Goal: Information Seeking & Learning: Learn about a topic

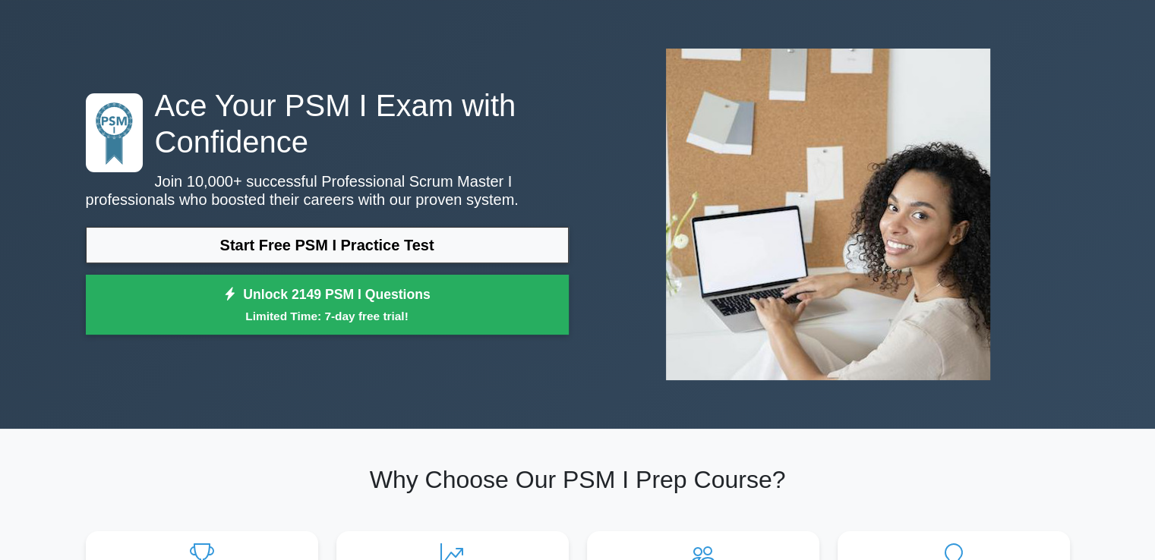
scroll to position [51, 0]
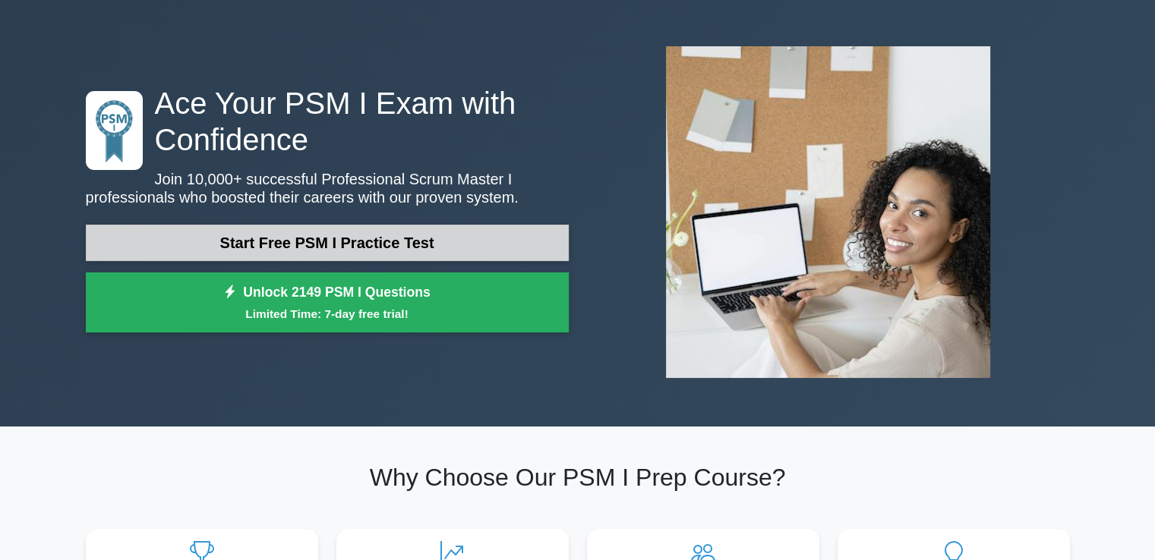
click at [390, 244] on link "Start Free PSM I Practice Test" at bounding box center [327, 243] width 483 height 36
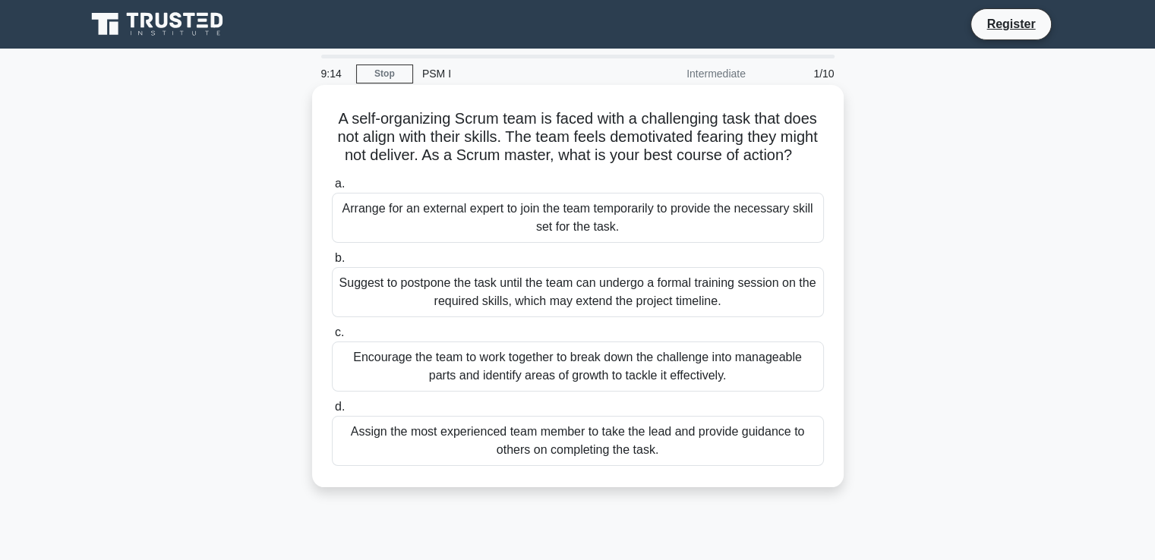
click at [467, 383] on div "Encourage the team to work together to break down the challenge into manageable…" at bounding box center [578, 367] width 492 height 50
click at [332, 338] on input "c. Encourage the team to work together to break down the challenge into managea…" at bounding box center [332, 333] width 0 height 10
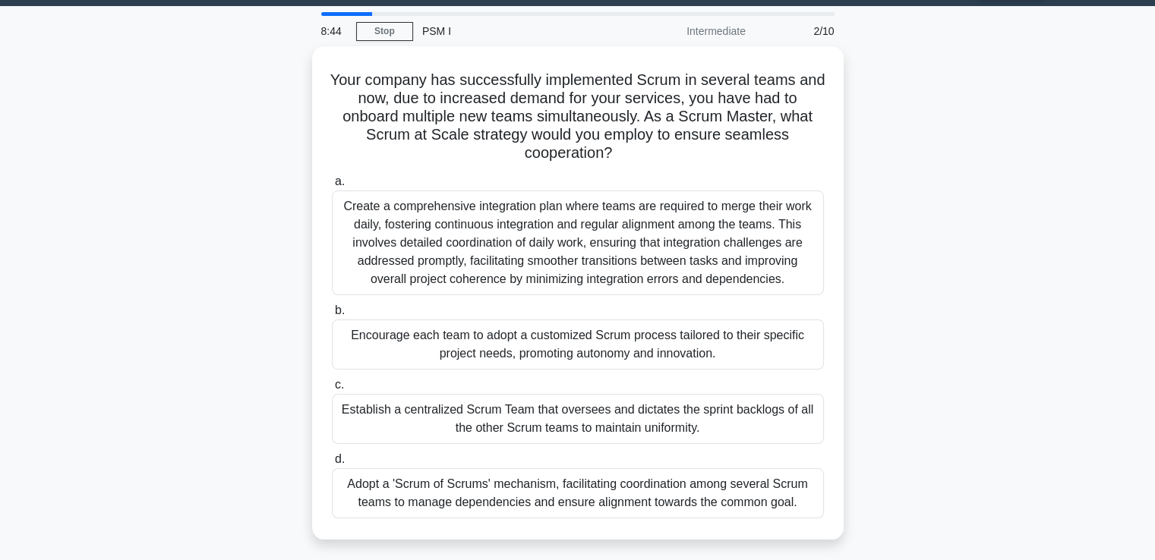
scroll to position [44, 0]
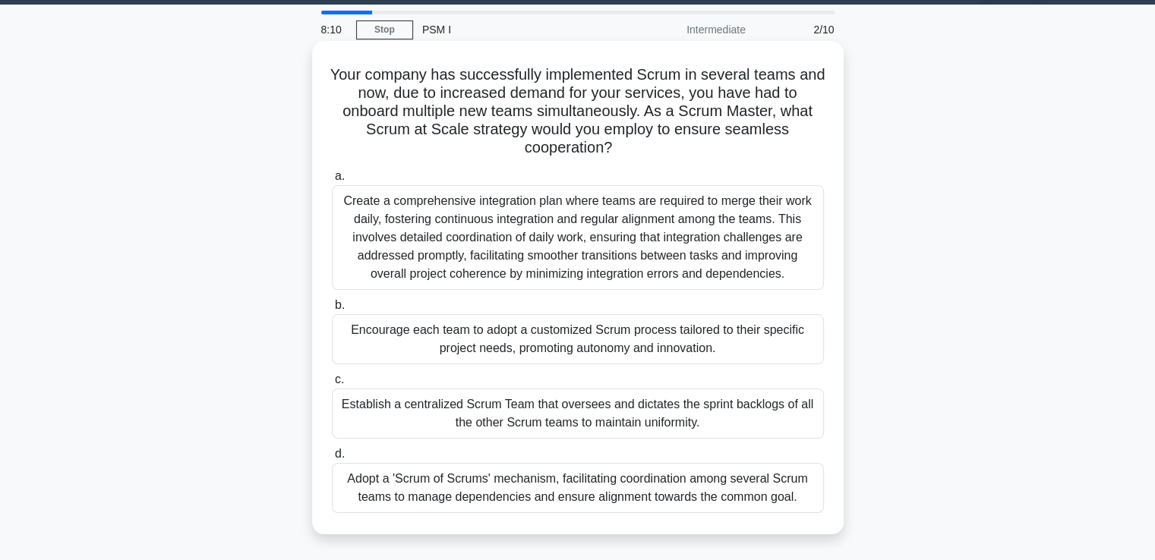
click at [734, 231] on div "Create a comprehensive integration plan where teams are required to merge their…" at bounding box center [578, 237] width 492 height 105
click at [332, 181] on input "a. Create a comprehensive integration plan where teams are required to merge th…" at bounding box center [332, 177] width 0 height 10
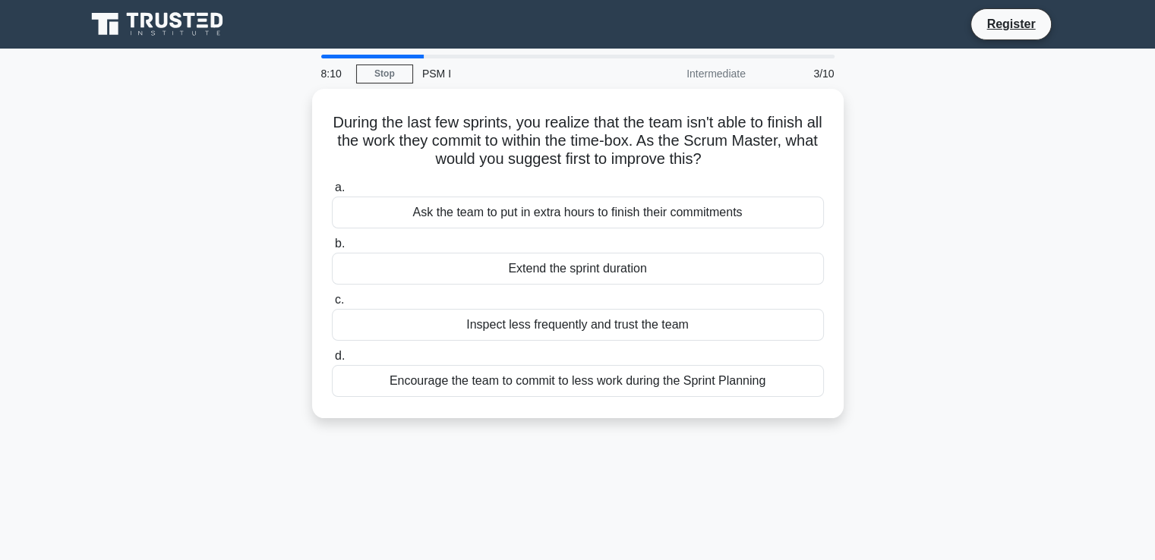
scroll to position [0, 0]
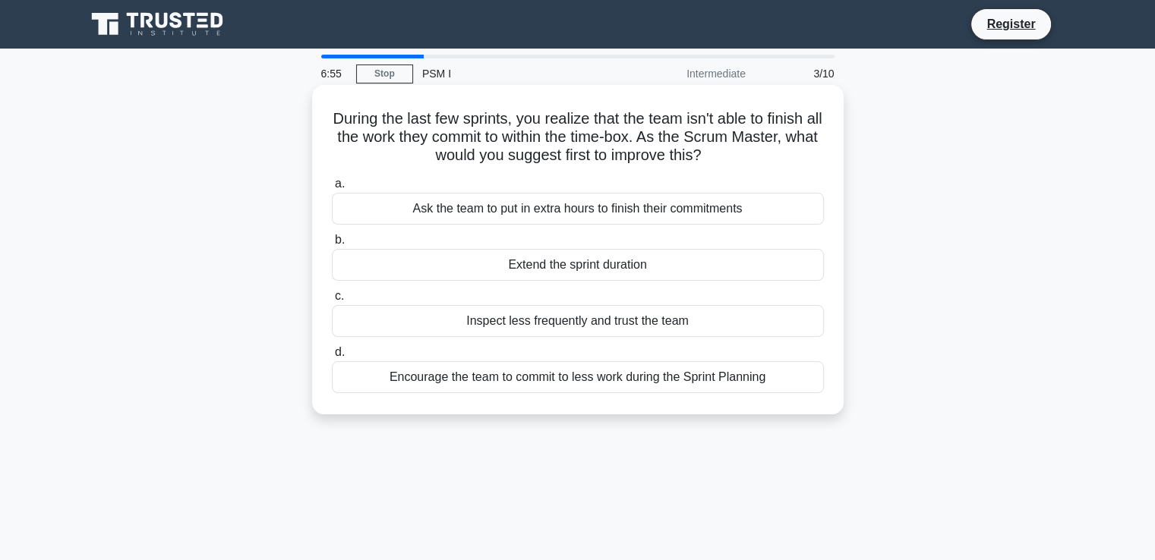
click at [629, 380] on div "Encourage the team to commit to less work during the Sprint Planning" at bounding box center [578, 377] width 492 height 32
click at [332, 358] on input "d. Encourage the team to commit to less work during the Sprint Planning" at bounding box center [332, 353] width 0 height 10
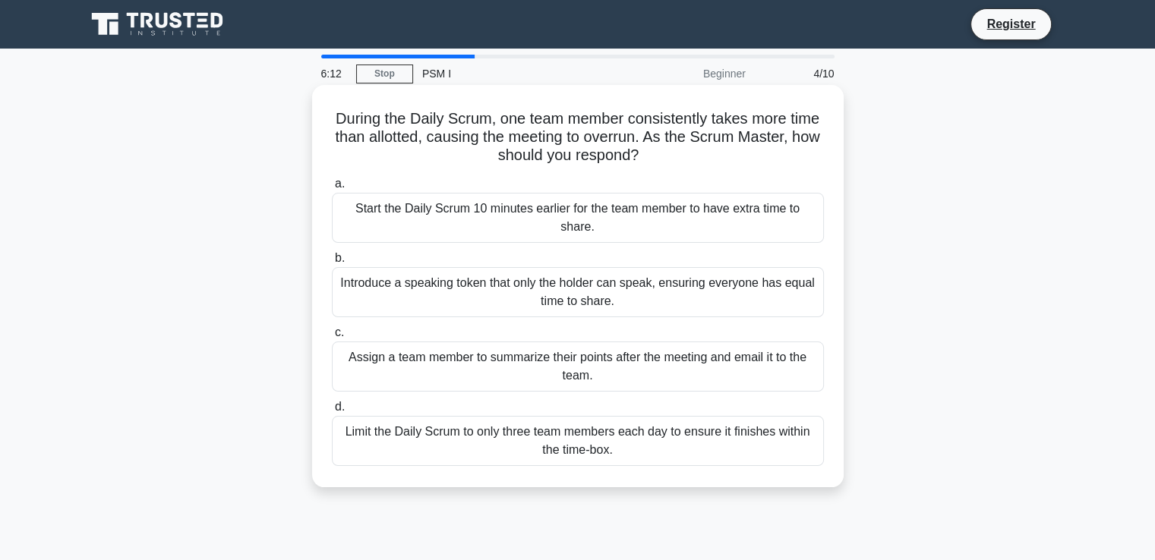
click at [749, 277] on div "Introduce a speaking token that only the holder can speak, ensuring everyone ha…" at bounding box center [578, 292] width 492 height 50
click at [332, 263] on input "b. Introduce a speaking token that only the holder can speak, ensuring everyone…" at bounding box center [332, 259] width 0 height 10
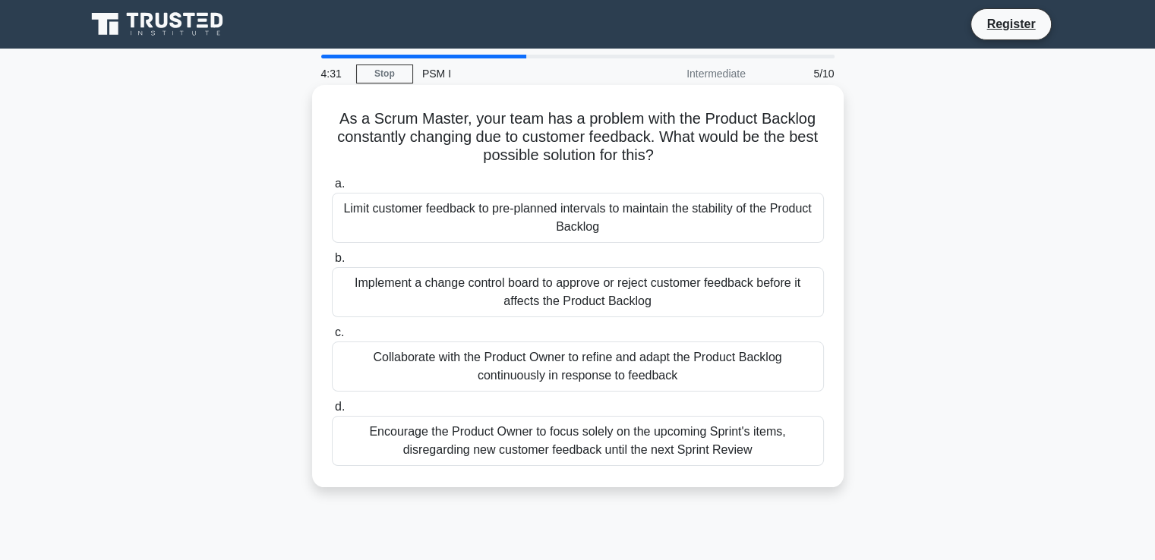
click at [686, 218] on div "Limit customer feedback to pre-planned intervals to maintain the stability of t…" at bounding box center [578, 218] width 492 height 50
click at [332, 189] on input "a. Limit customer feedback to pre-planned intervals to maintain the stability o…" at bounding box center [332, 184] width 0 height 10
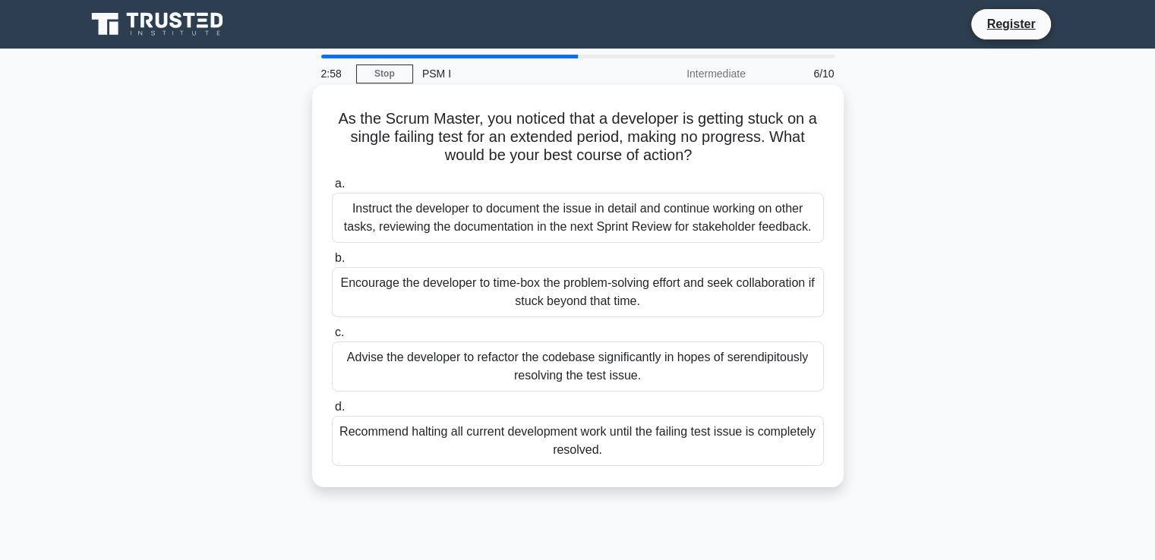
click at [598, 213] on div "Instruct the developer to document the issue in detail and continue working on …" at bounding box center [578, 218] width 492 height 50
click at [332, 189] on input "a. Instruct the developer to document the issue in detail and continue working …" at bounding box center [332, 184] width 0 height 10
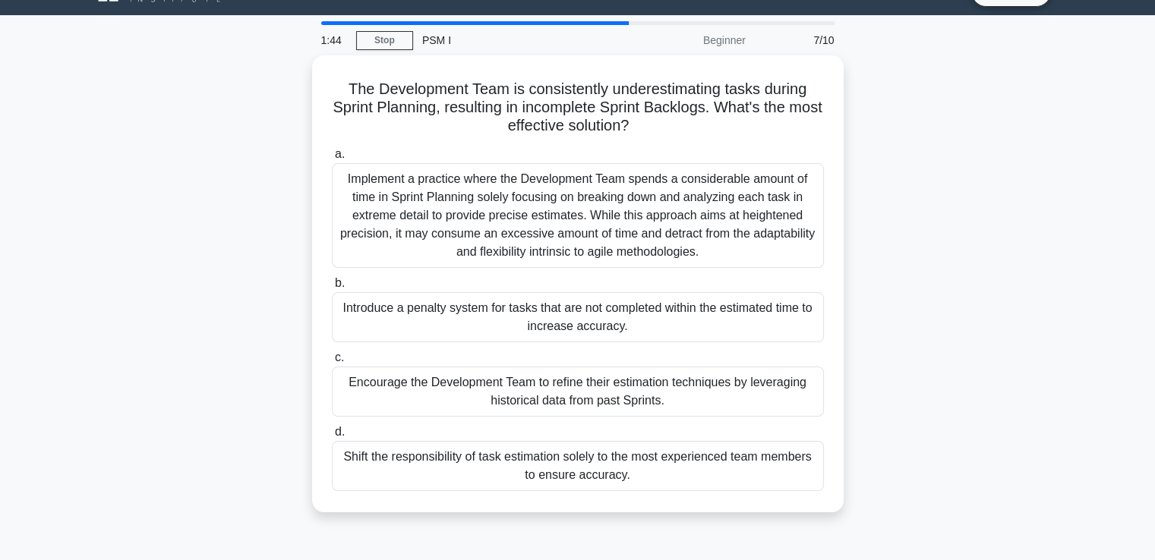
scroll to position [33, 0]
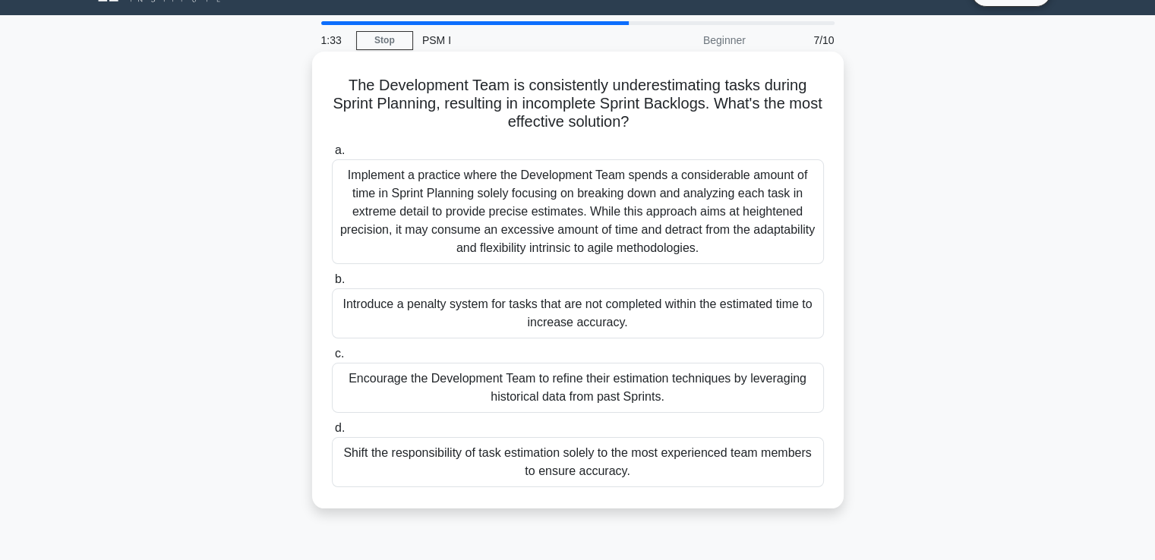
click at [693, 386] on div "Encourage the Development Team to refine their estimation techniques by leverag…" at bounding box center [578, 388] width 492 height 50
click at [332, 359] on input "c. Encourage the Development Team to refine their estimation techniques by leve…" at bounding box center [332, 354] width 0 height 10
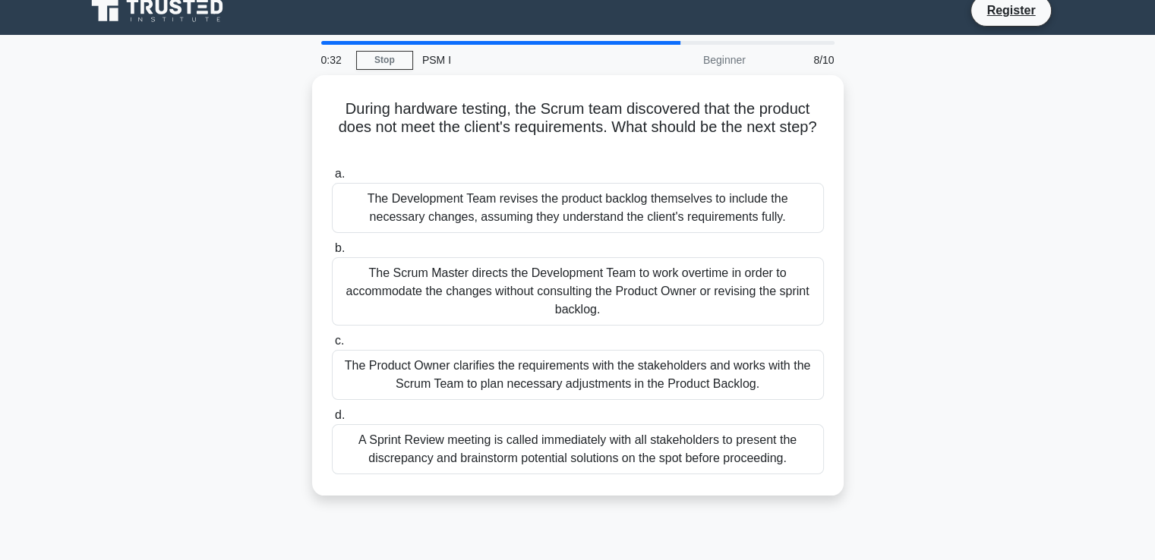
scroll to position [14, 0]
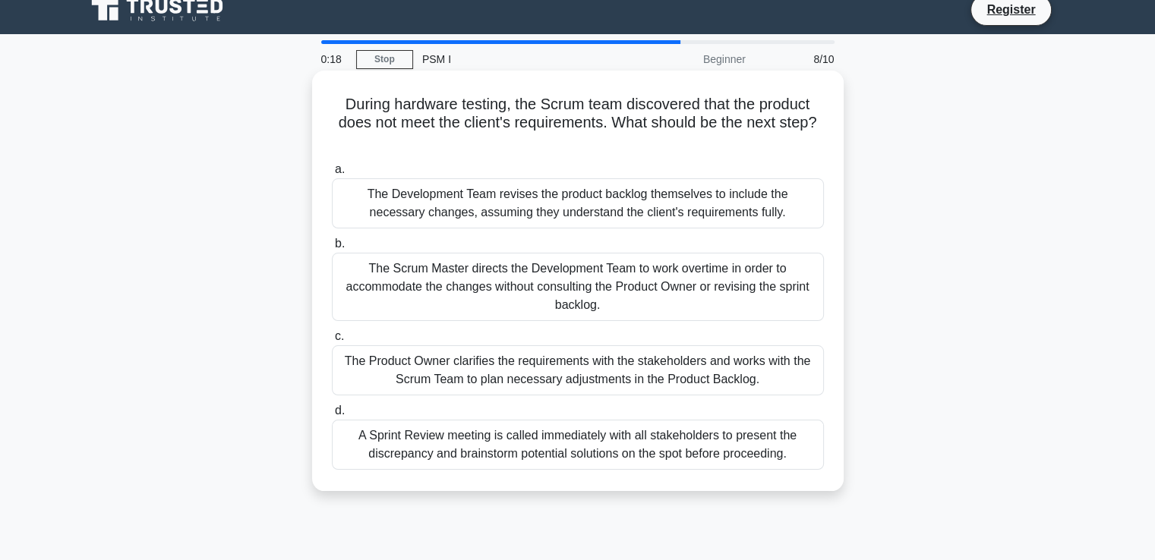
click at [653, 368] on div "The Product Owner clarifies the requirements with the stakeholders and works wi…" at bounding box center [578, 370] width 492 height 50
click at [332, 342] on input "c. The Product Owner clarifies the requirements with the stakeholders and works…" at bounding box center [332, 337] width 0 height 10
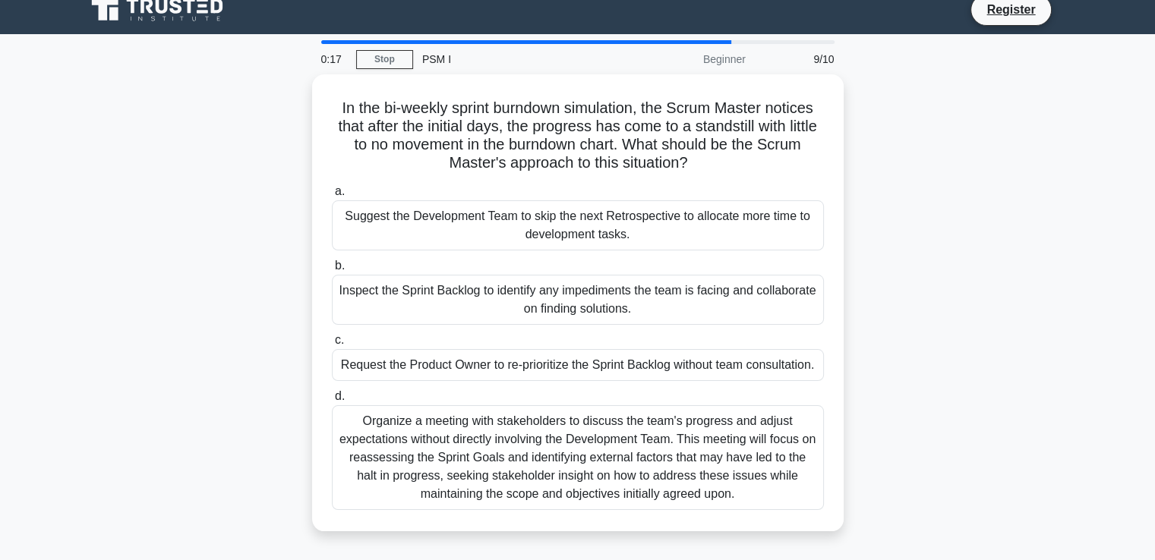
scroll to position [0, 0]
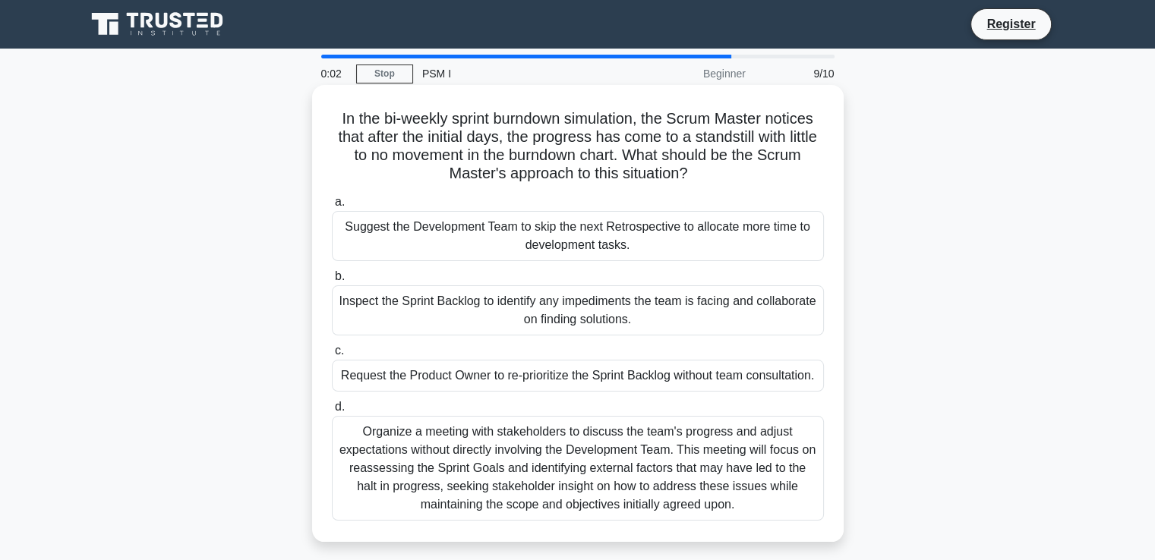
click at [547, 309] on div "Inspect the Sprint Backlog to identify any impediments the team is facing and c…" at bounding box center [578, 310] width 492 height 50
click at [332, 282] on input "b. Inspect the Sprint Backlog to identify any impediments the team is facing an…" at bounding box center [332, 277] width 0 height 10
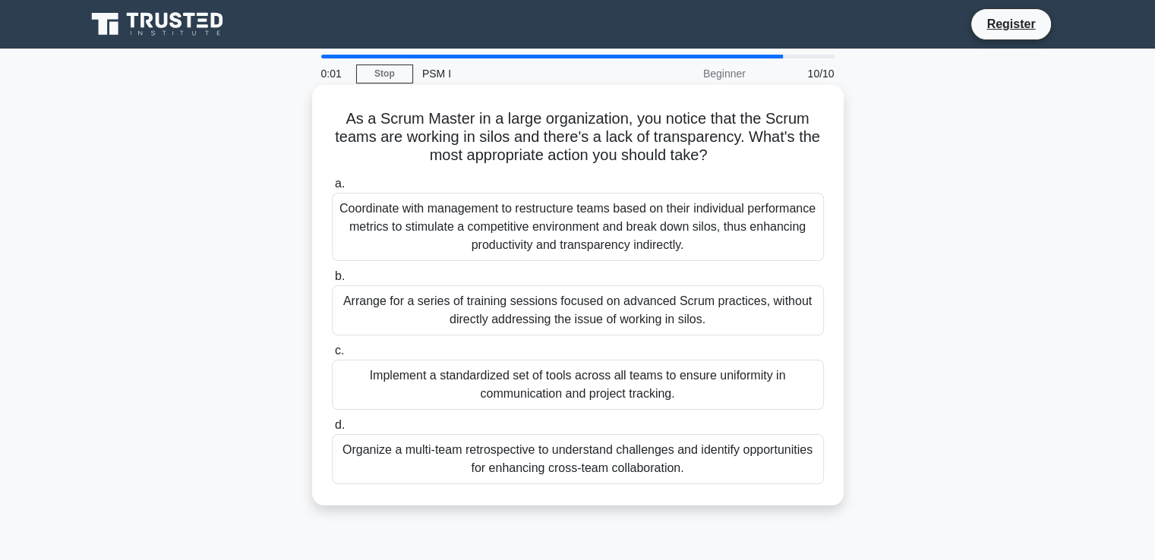
click at [550, 386] on div "Implement a standardized set of tools across all teams to ensure uniformity in …" at bounding box center [578, 385] width 492 height 50
click at [332, 356] on input "c. Implement a standardized set of tools across all teams to ensure uniformity …" at bounding box center [332, 351] width 0 height 10
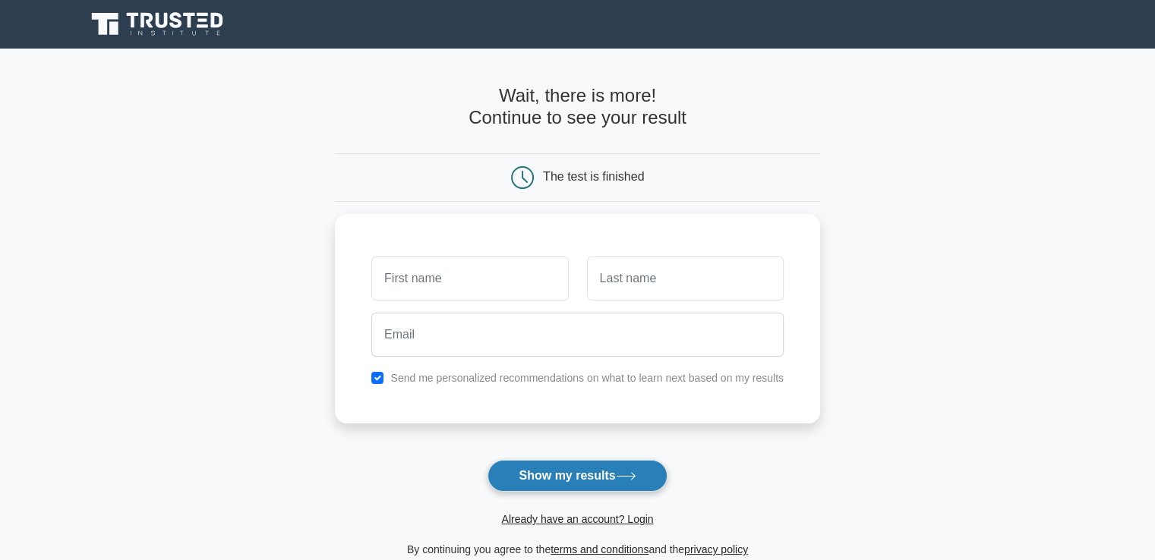
click at [585, 484] on button "Show my results" at bounding box center [576, 476] width 179 height 32
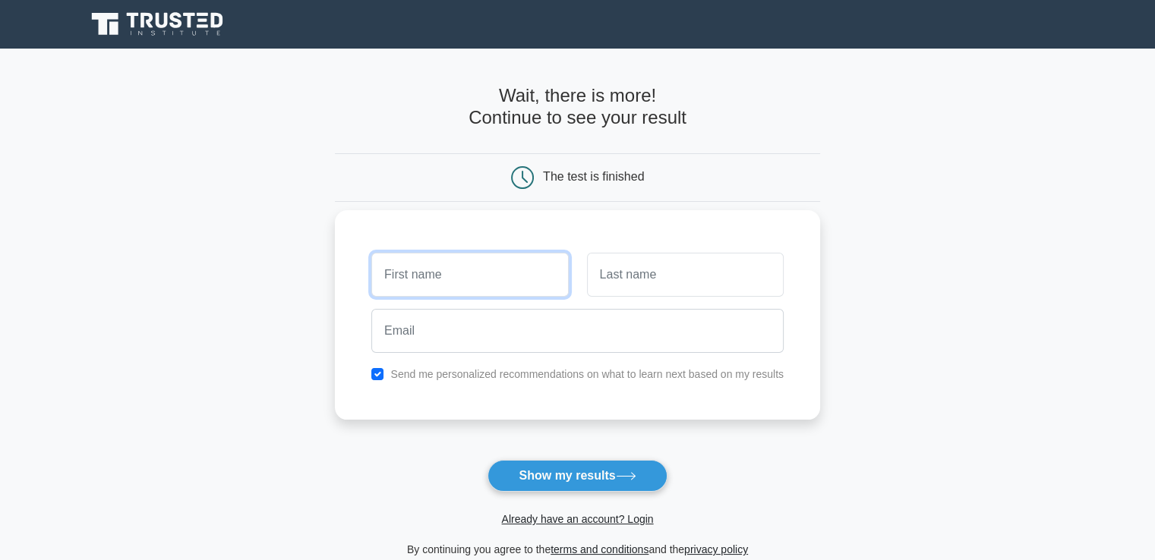
click at [449, 279] on input "text" at bounding box center [469, 275] width 197 height 44
type input "Hamdi"
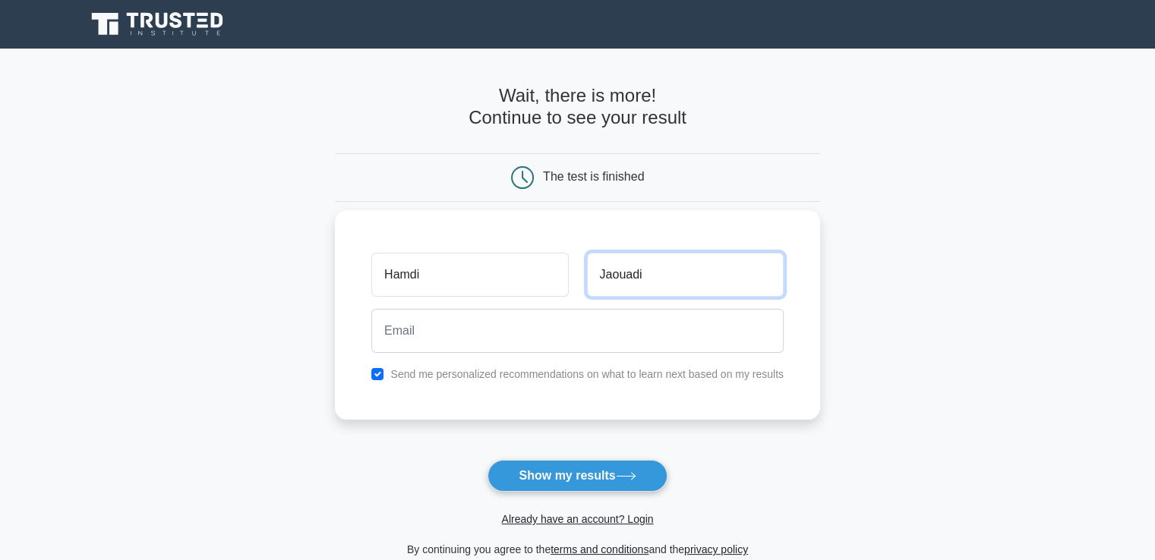
type input "Jaouadi"
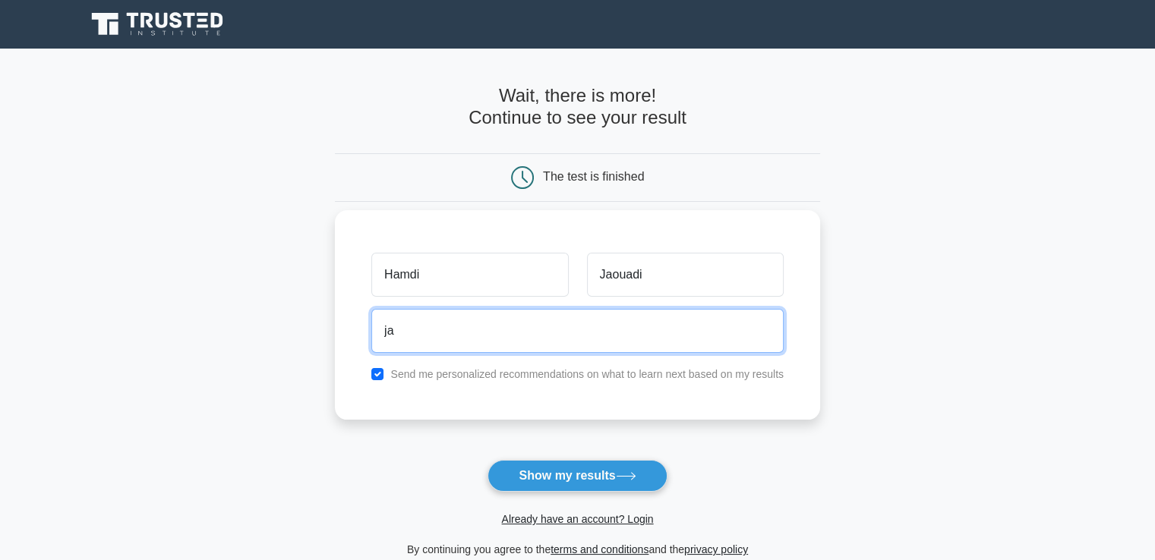
type input "jaouadi.hamdi7@gmail.com"
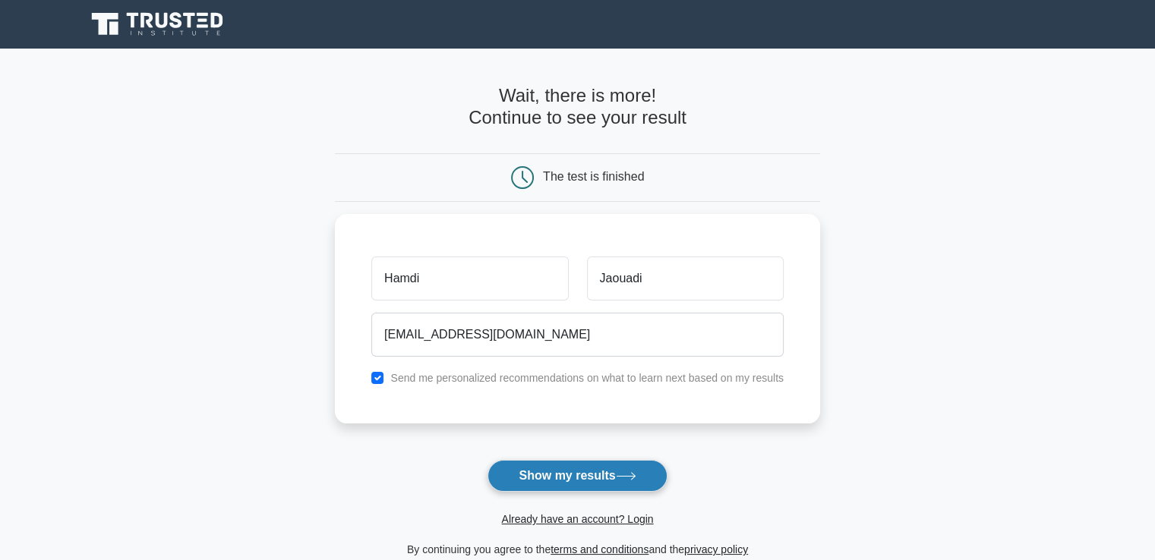
click at [572, 471] on button "Show my results" at bounding box center [576, 476] width 179 height 32
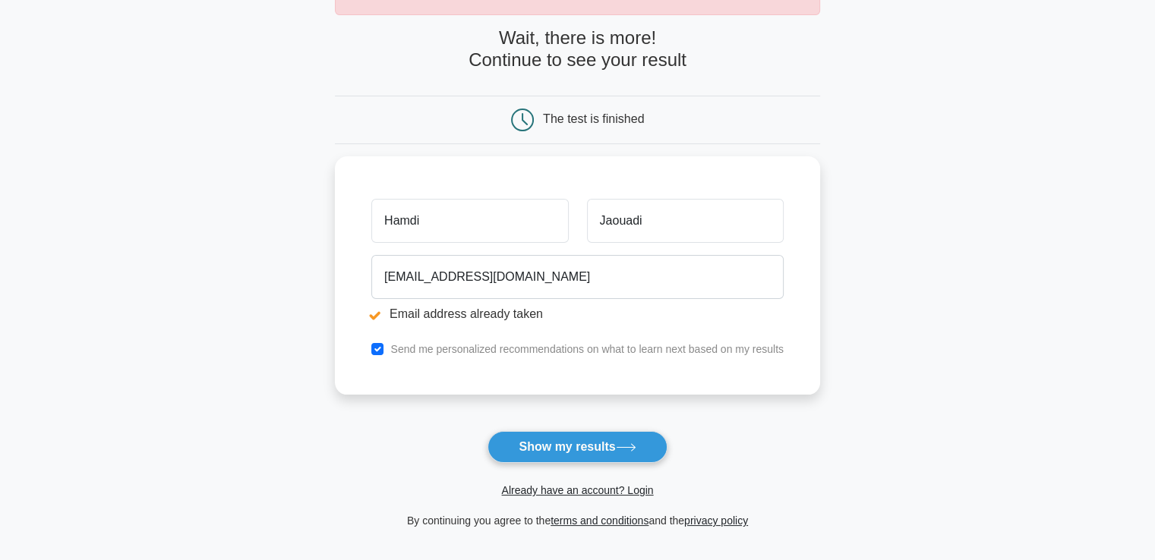
scroll to position [115, 0]
click at [592, 487] on link "Already have an account? Login" at bounding box center [577, 490] width 152 height 12
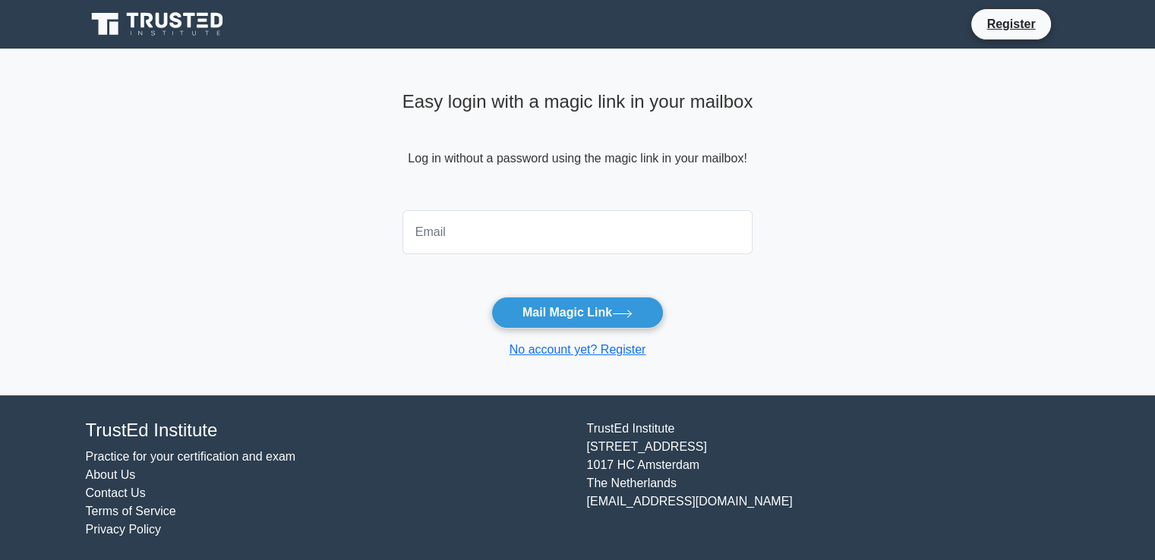
click at [589, 232] on input "email" at bounding box center [577, 232] width 351 height 44
type input "jaouadi.hamdi7@gmail.com"
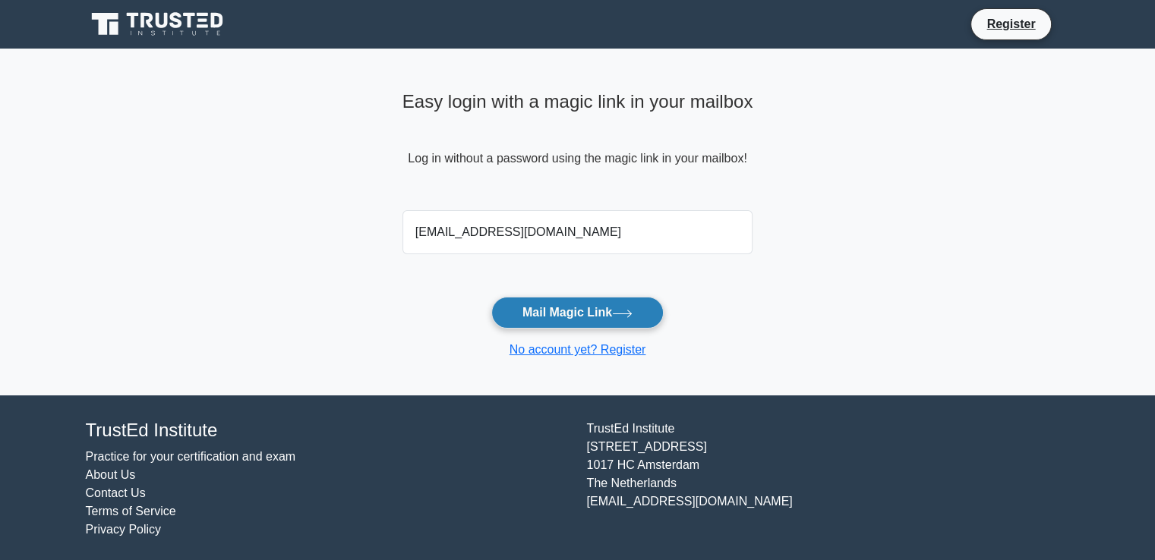
click at [598, 311] on button "Mail Magic Link" at bounding box center [577, 313] width 172 height 32
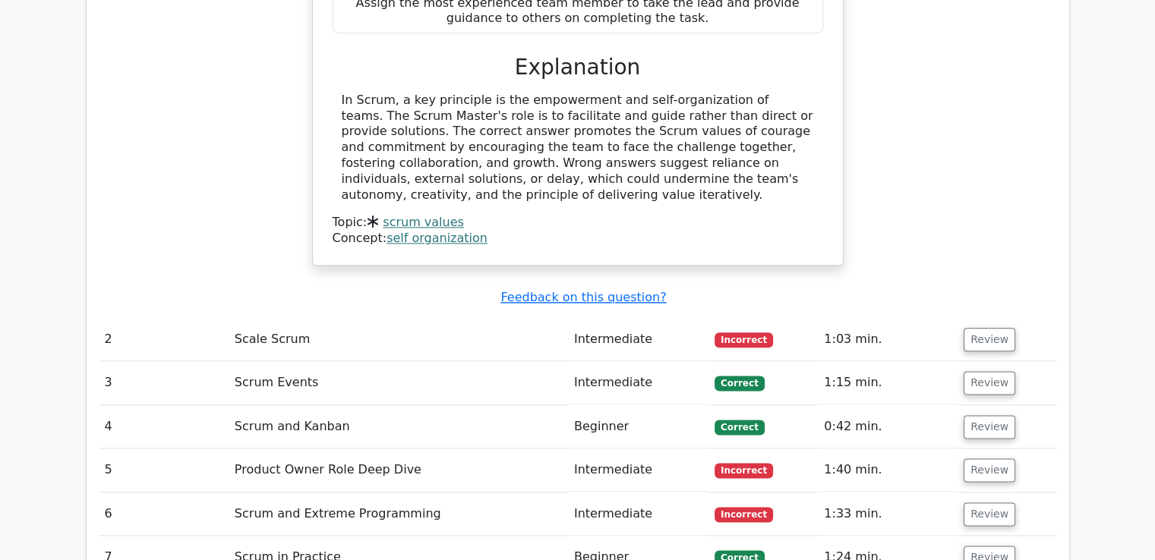
scroll to position [1806, 0]
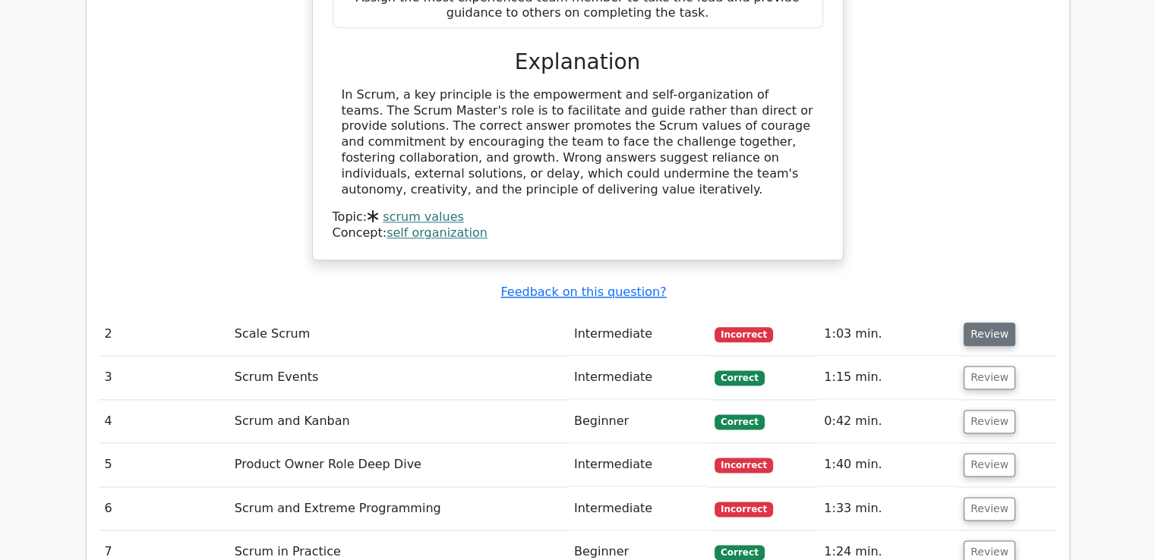
click at [970, 323] on button "Review" at bounding box center [990, 335] width 52 height 24
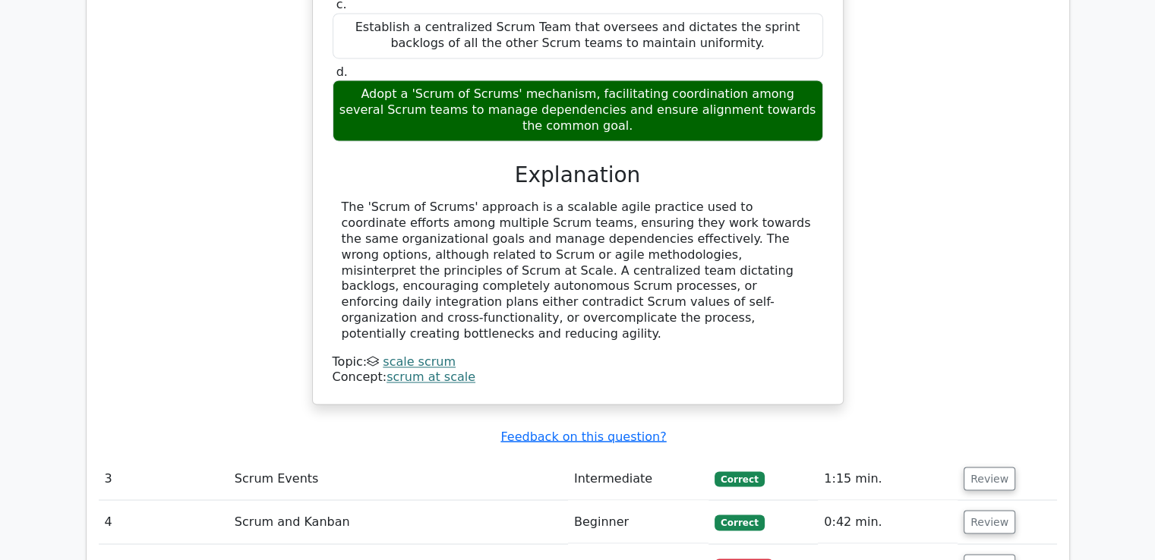
scroll to position [2527, 0]
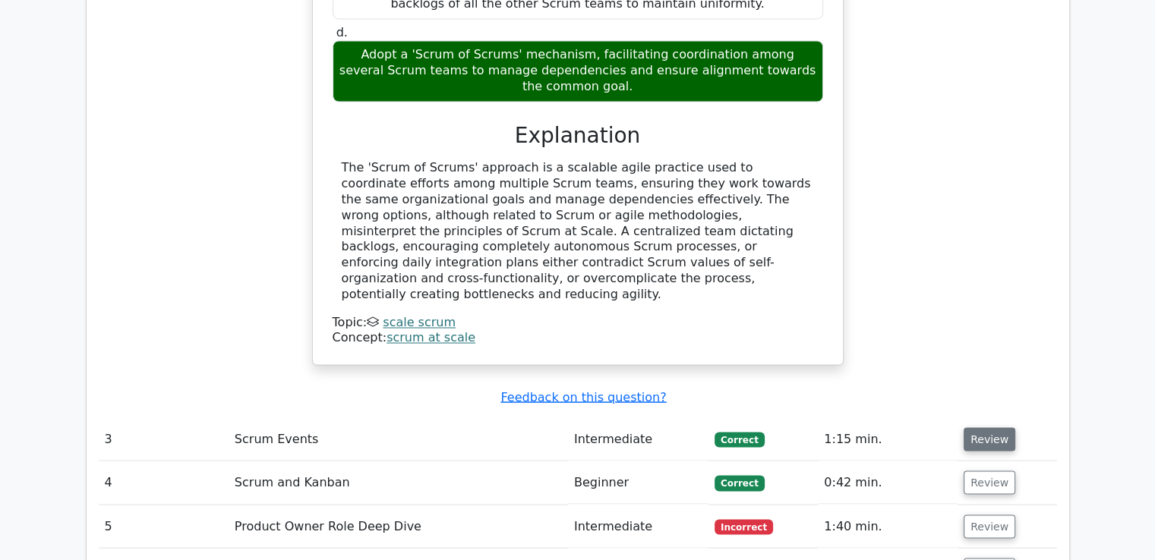
click at [995, 427] on button "Review" at bounding box center [990, 439] width 52 height 24
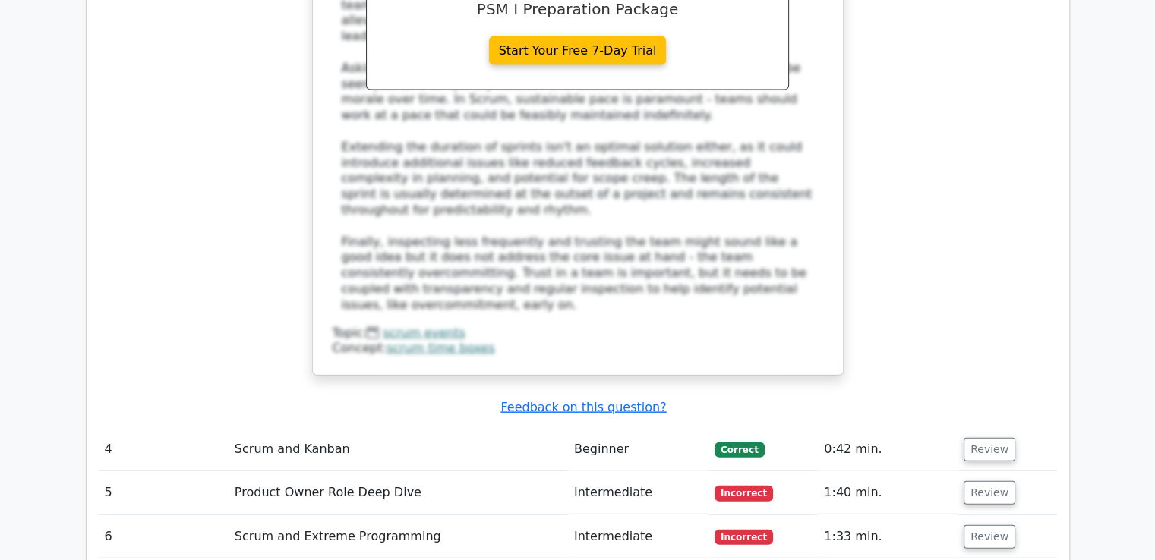
scroll to position [3402, 0]
click at [986, 437] on button "Review" at bounding box center [990, 449] width 52 height 24
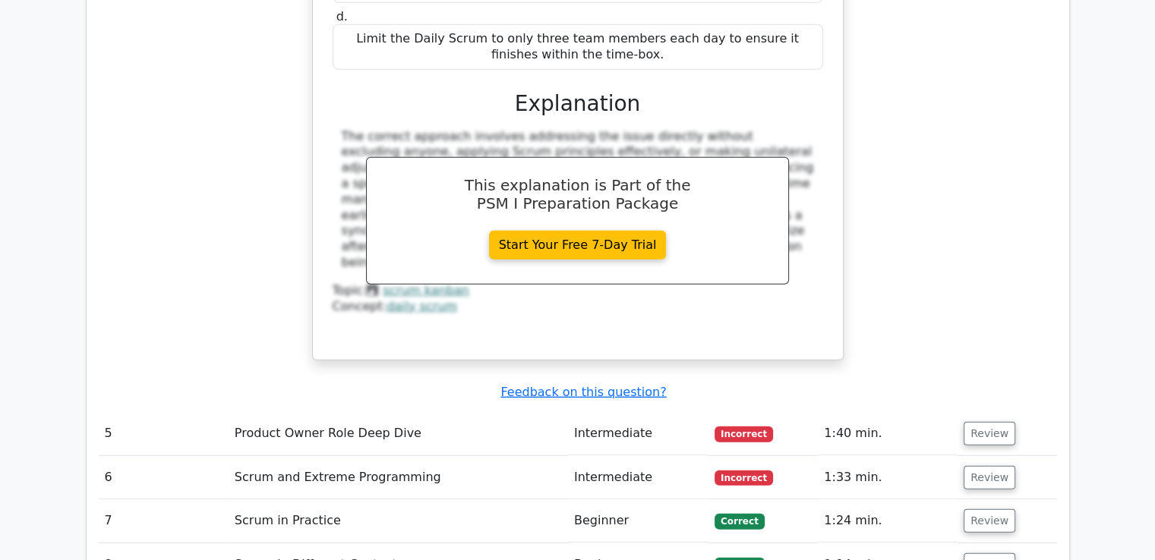
scroll to position [4211, 0]
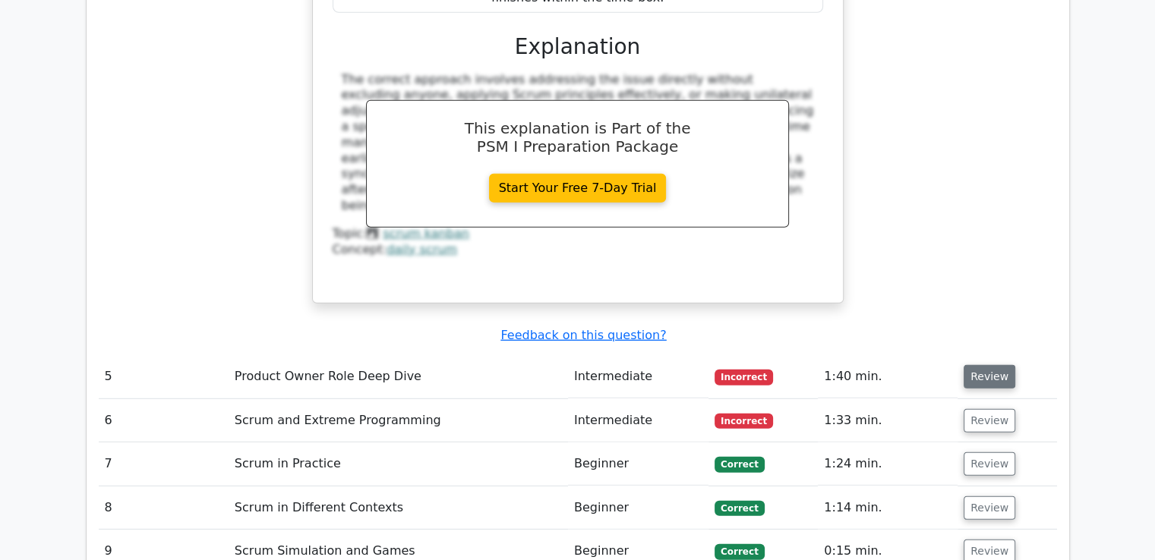
click at [982, 365] on button "Review" at bounding box center [990, 377] width 52 height 24
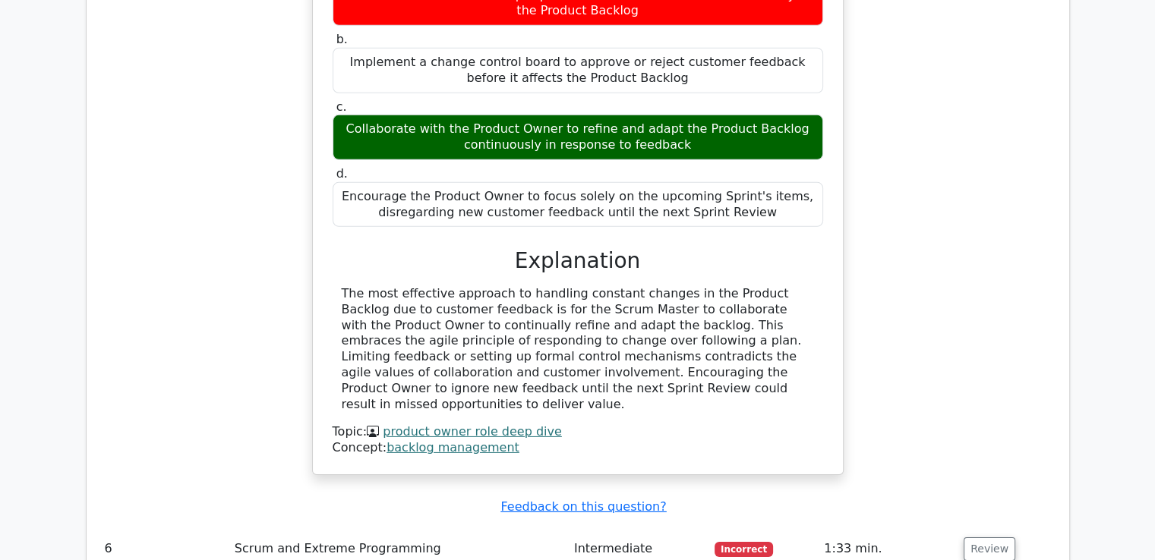
scroll to position [4805, 0]
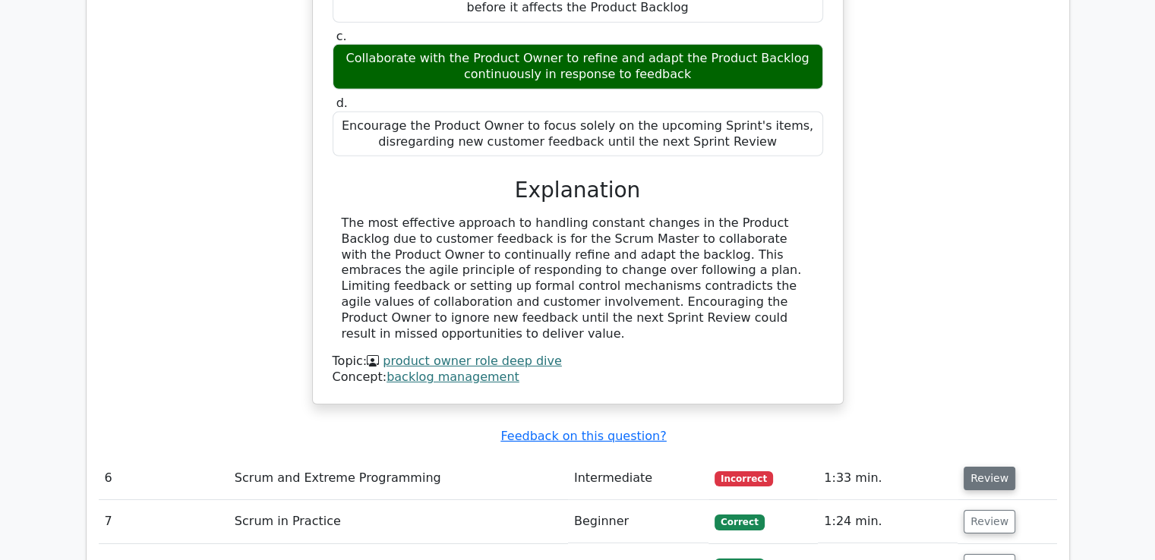
click at [991, 467] on button "Review" at bounding box center [990, 479] width 52 height 24
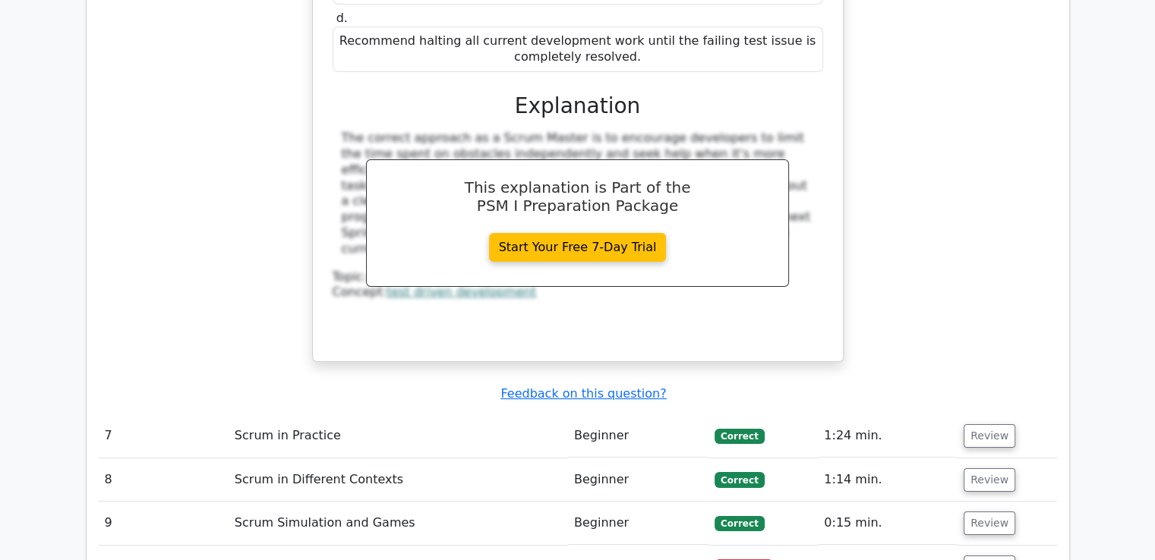
scroll to position [5602, 0]
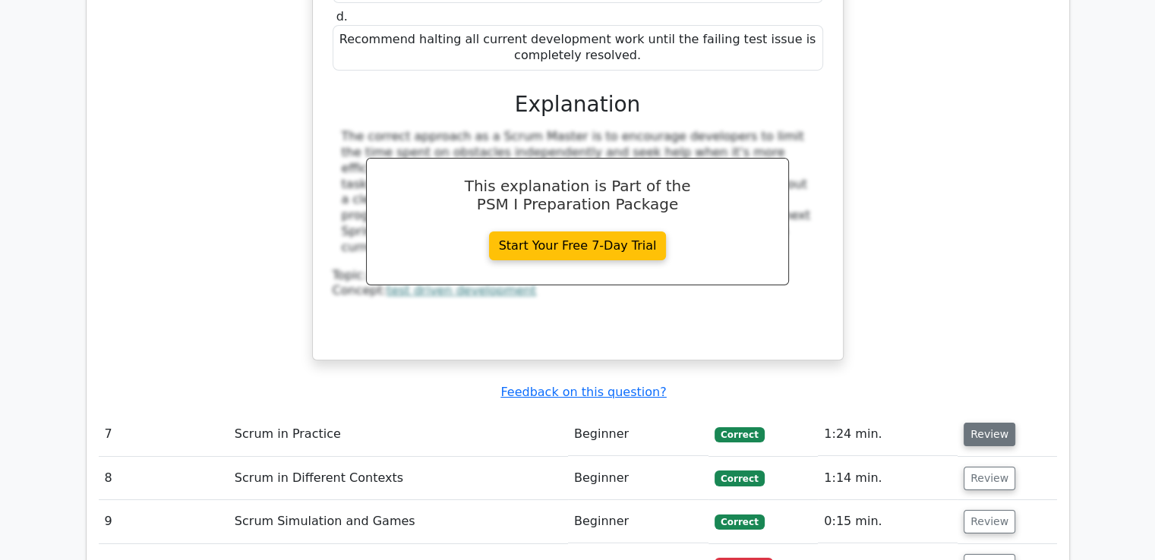
click at [1005, 423] on button "Review" at bounding box center [990, 435] width 52 height 24
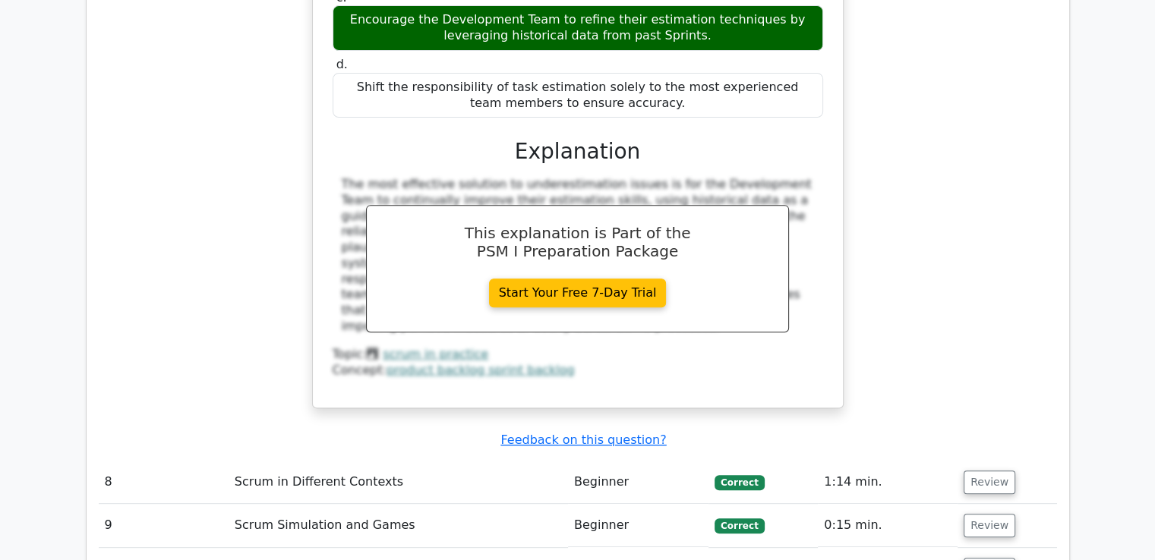
scroll to position [6356, 0]
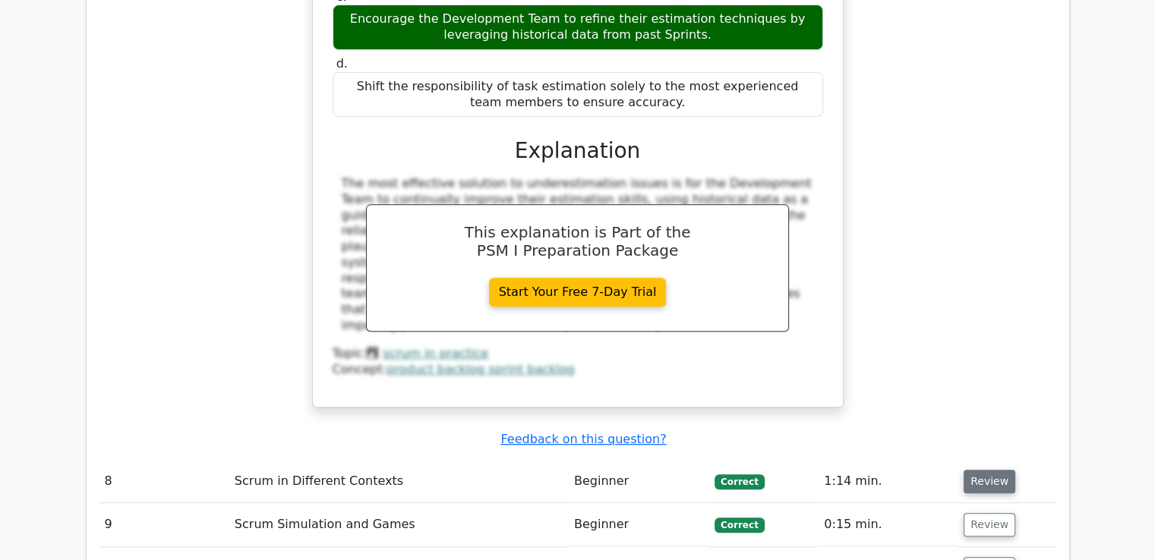
click at [968, 470] on button "Review" at bounding box center [990, 482] width 52 height 24
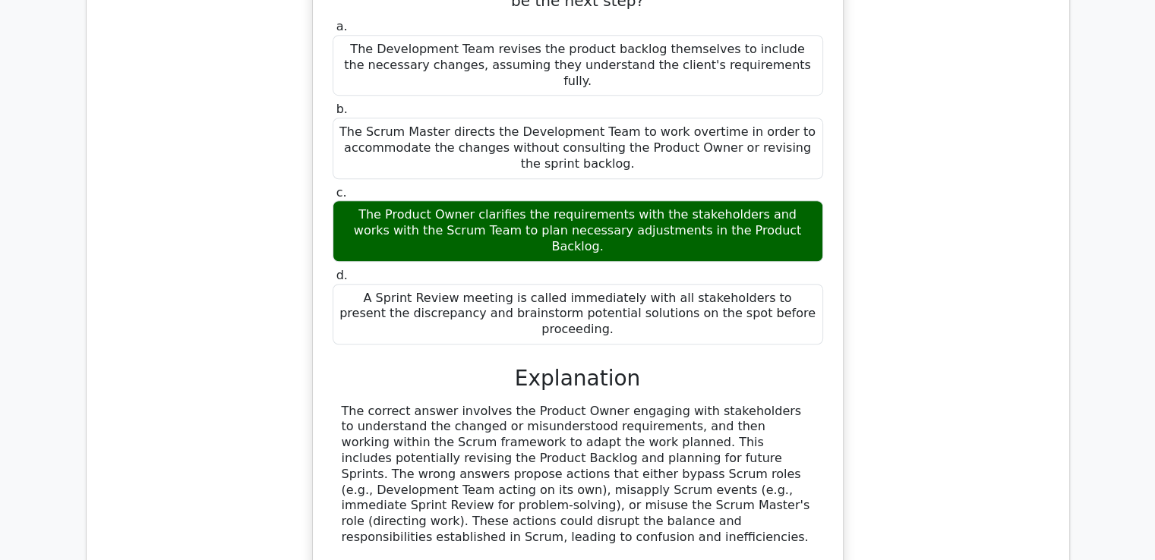
scroll to position [6982, 0]
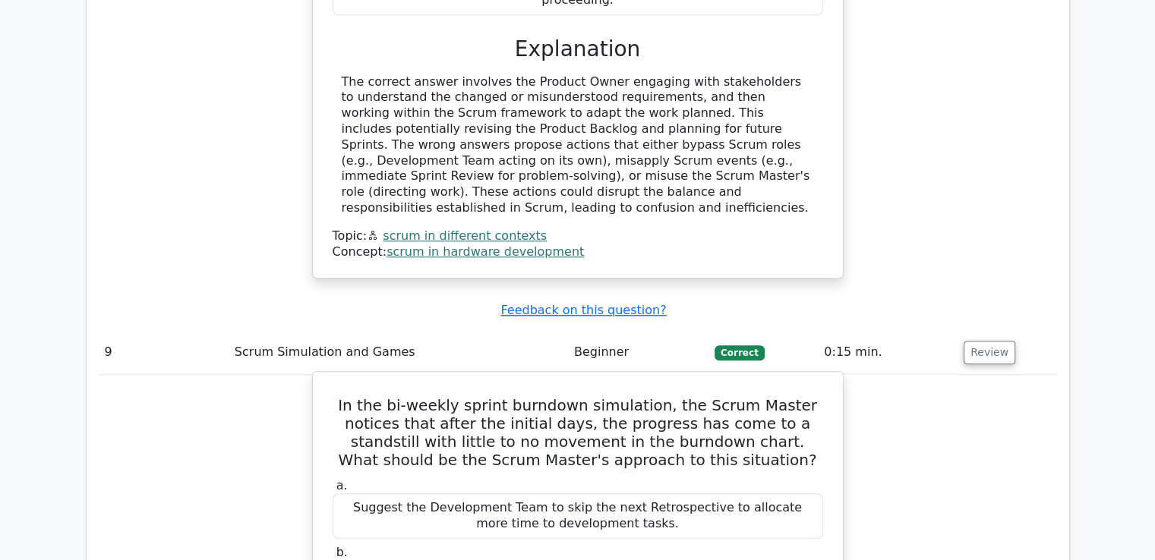
scroll to position [7258, 0]
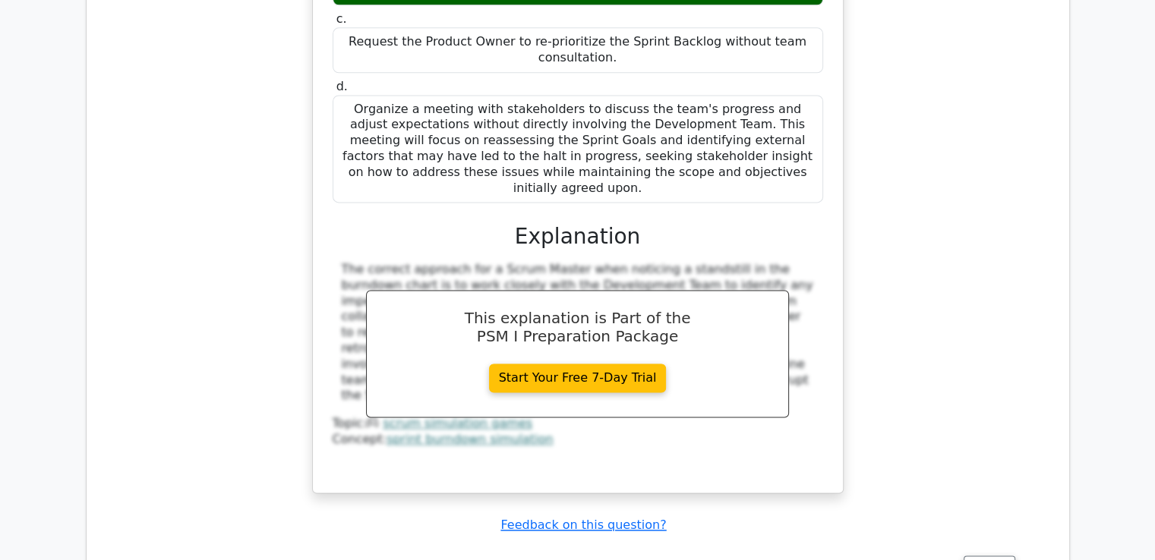
scroll to position [7865, 0]
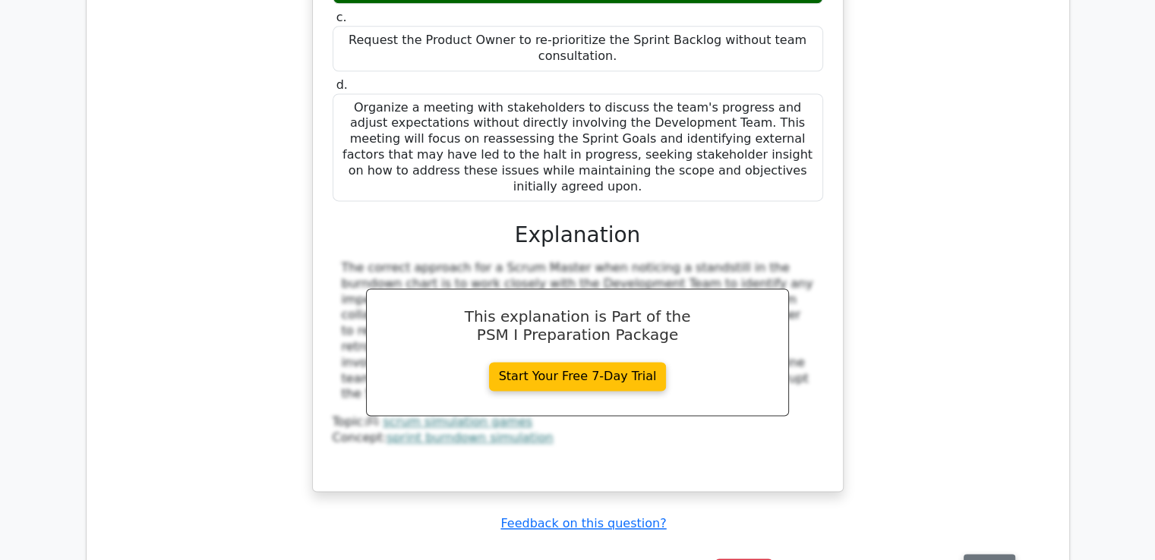
click at [999, 554] on button "Review" at bounding box center [990, 566] width 52 height 24
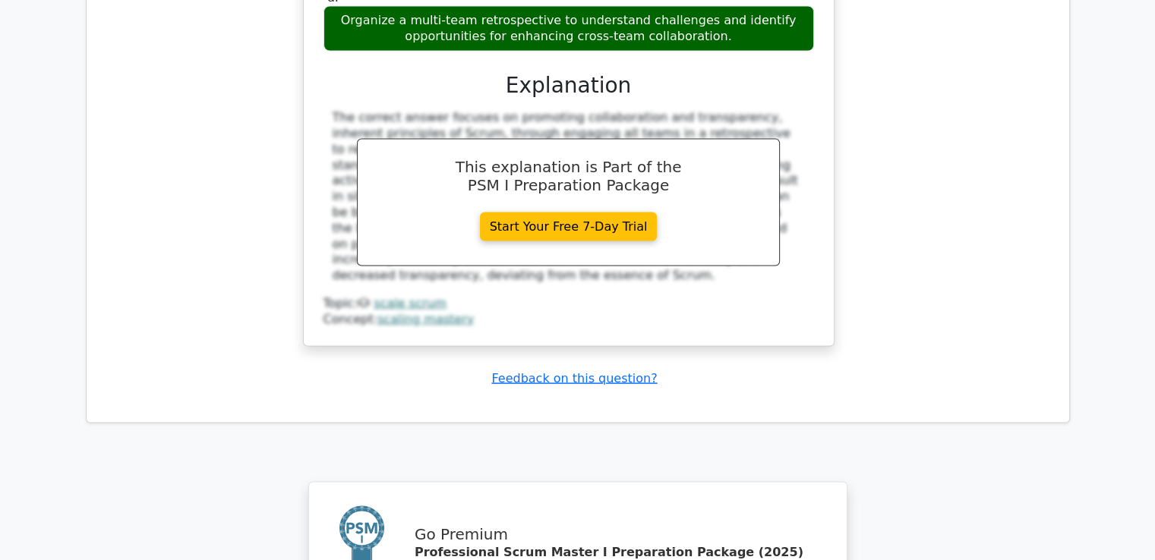
scroll to position [9072, 0]
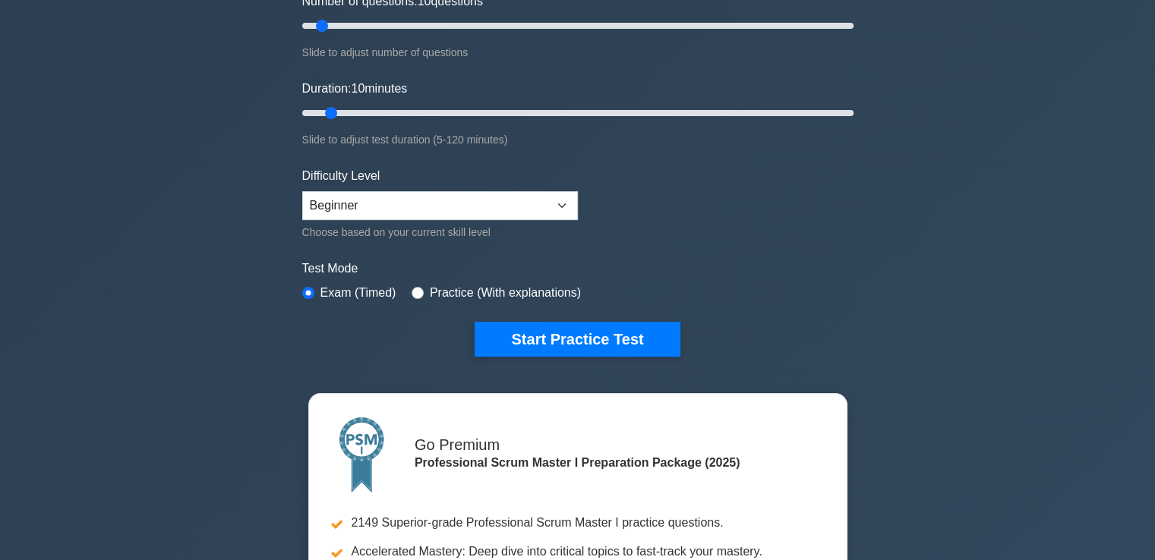
scroll to position [228, 0]
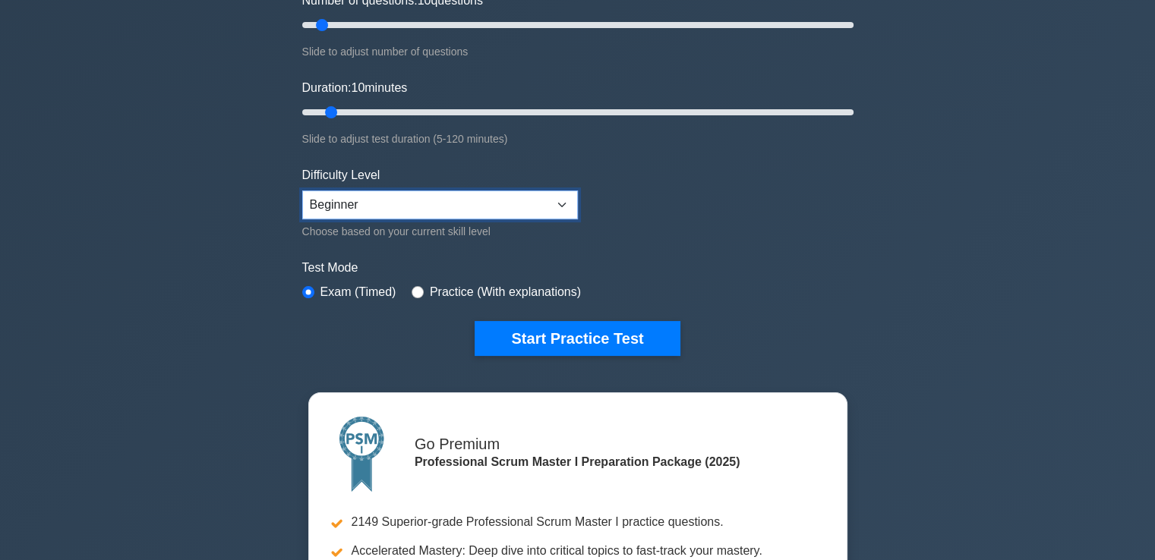
click at [556, 210] on select "Beginner Intermediate Expert" at bounding box center [440, 205] width 276 height 29
click at [748, 231] on form "Topics Scrum Framework Fundamentals Scrum Artifacts Scrum Events Scrum Roles Sc…" at bounding box center [577, 115] width 551 height 480
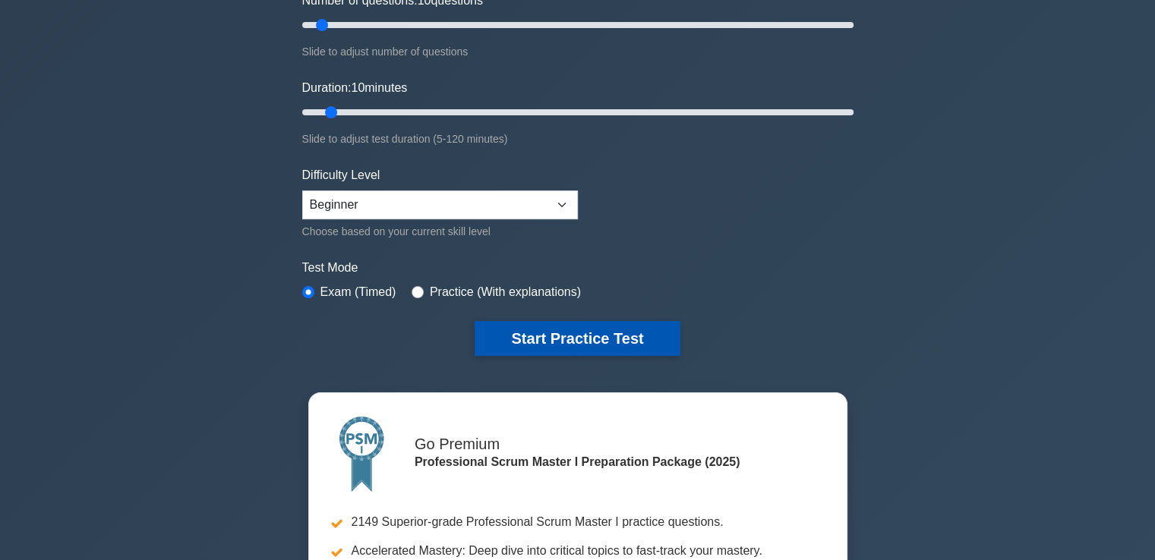
click at [641, 340] on button "Start Practice Test" at bounding box center [577, 338] width 205 height 35
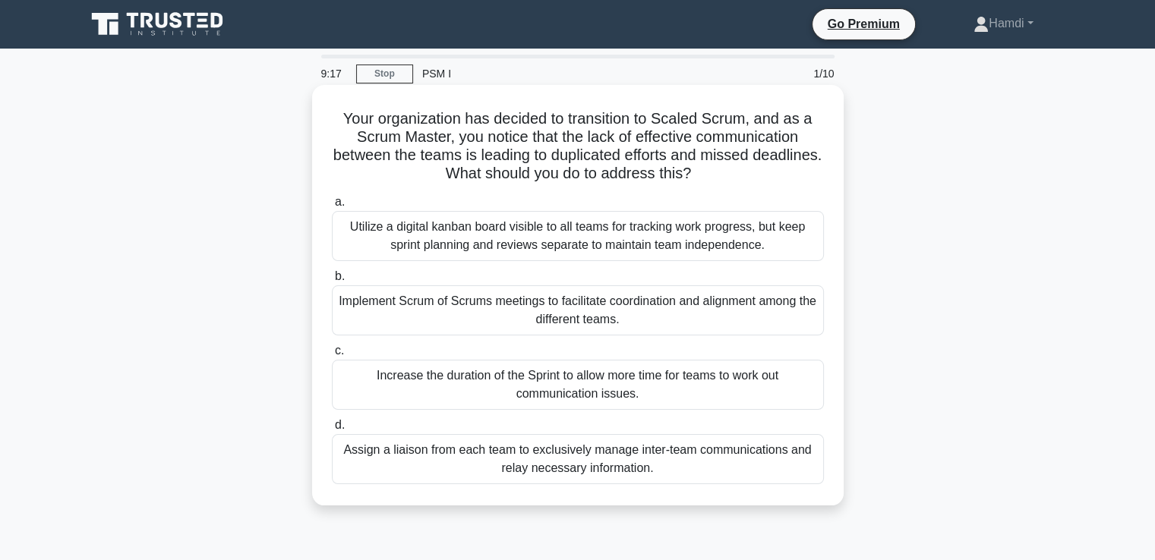
click at [620, 317] on div "Implement Scrum of Scrums meetings to facilitate coordination and alignment amo…" at bounding box center [578, 310] width 492 height 50
click at [332, 282] on input "b. Implement Scrum of Scrums meetings to facilitate coordination and alignment …" at bounding box center [332, 277] width 0 height 10
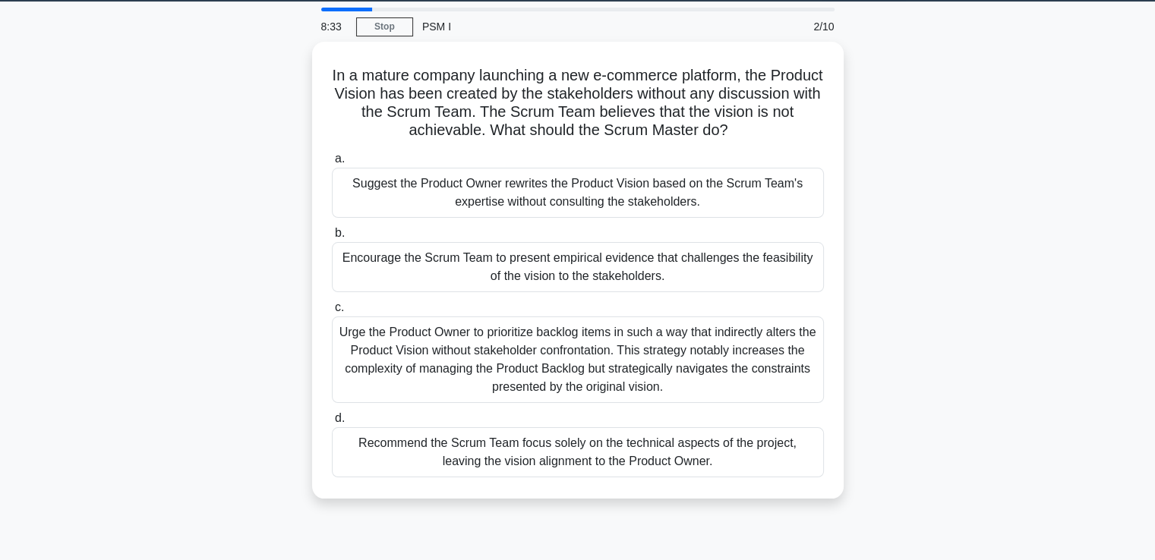
scroll to position [49, 0]
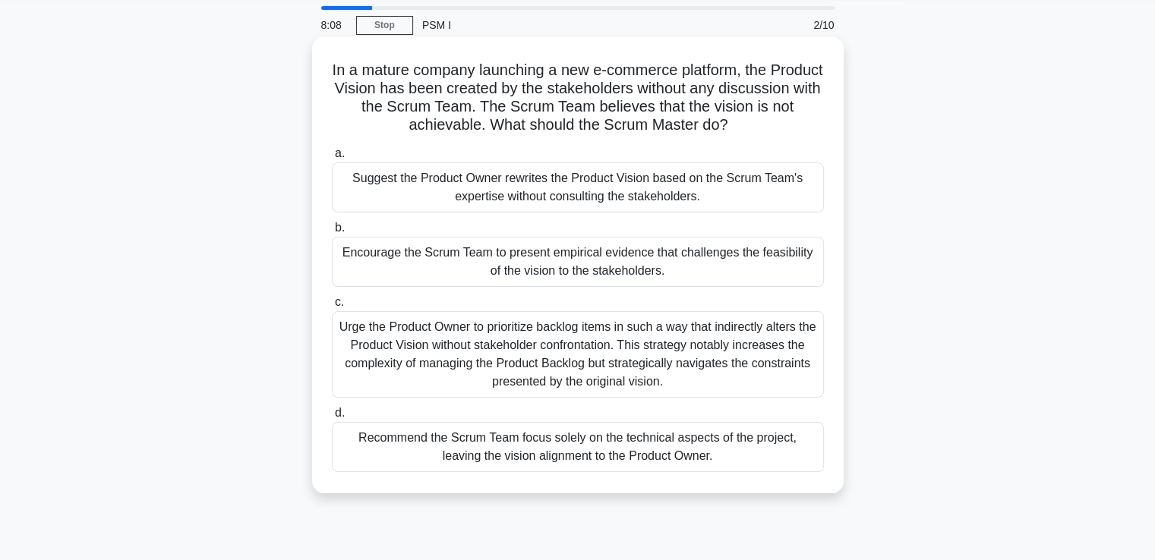
click at [595, 450] on div "Recommend the Scrum Team focus solely on the technical aspects of the project, …" at bounding box center [578, 447] width 492 height 50
click at [332, 418] on input "d. Recommend the Scrum Team focus solely on the technical aspects of the projec…" at bounding box center [332, 413] width 0 height 10
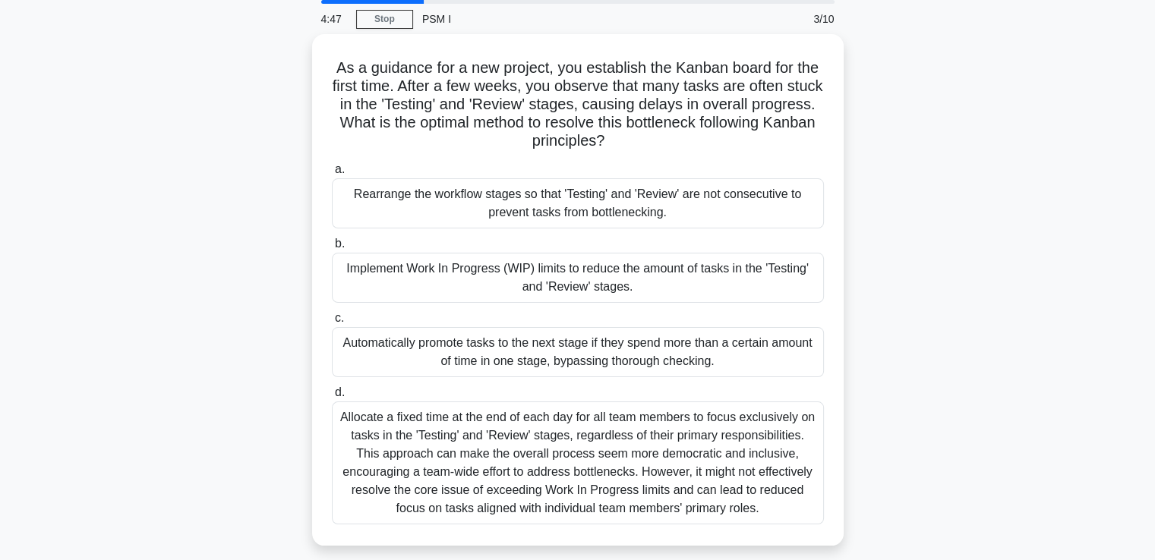
scroll to position [55, 0]
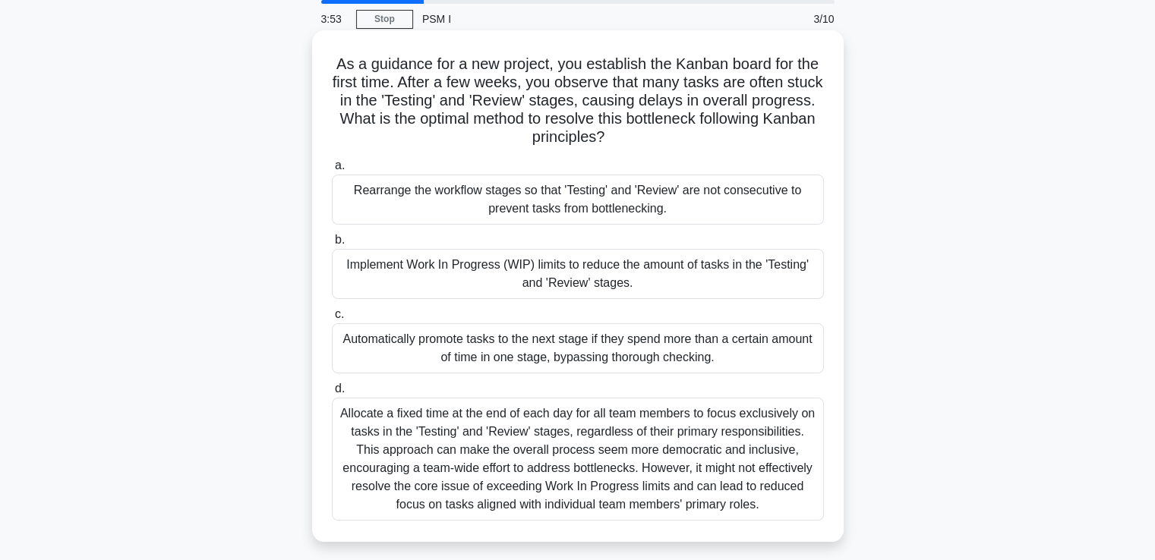
click at [750, 344] on div "Automatically promote tasks to the next stage if they spend more than a certain…" at bounding box center [578, 348] width 492 height 50
click at [332, 320] on input "c. Automatically promote tasks to the next stage if they spend more than a cert…" at bounding box center [332, 315] width 0 height 10
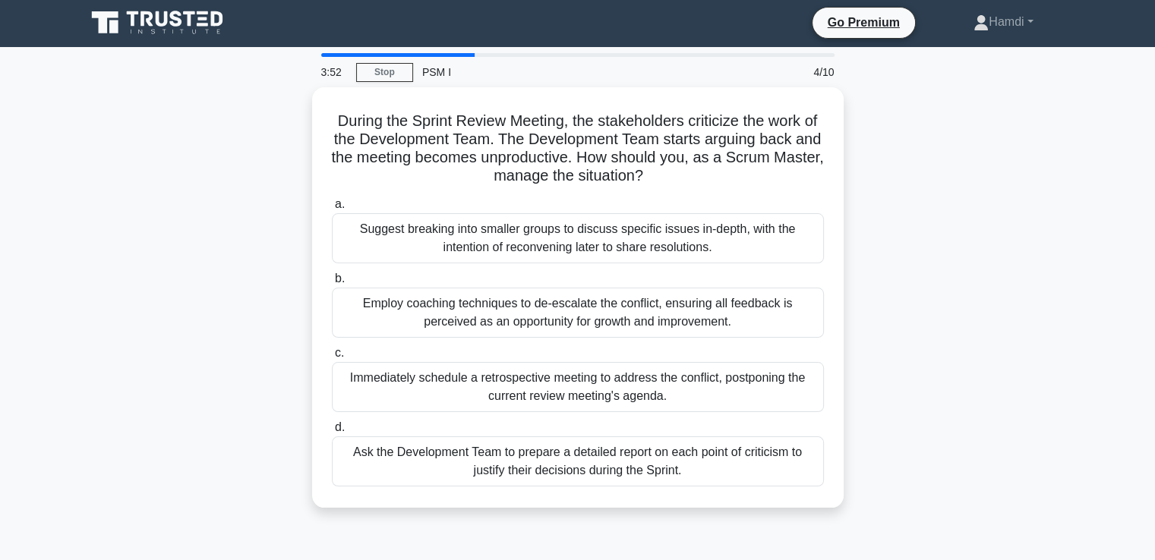
scroll to position [0, 0]
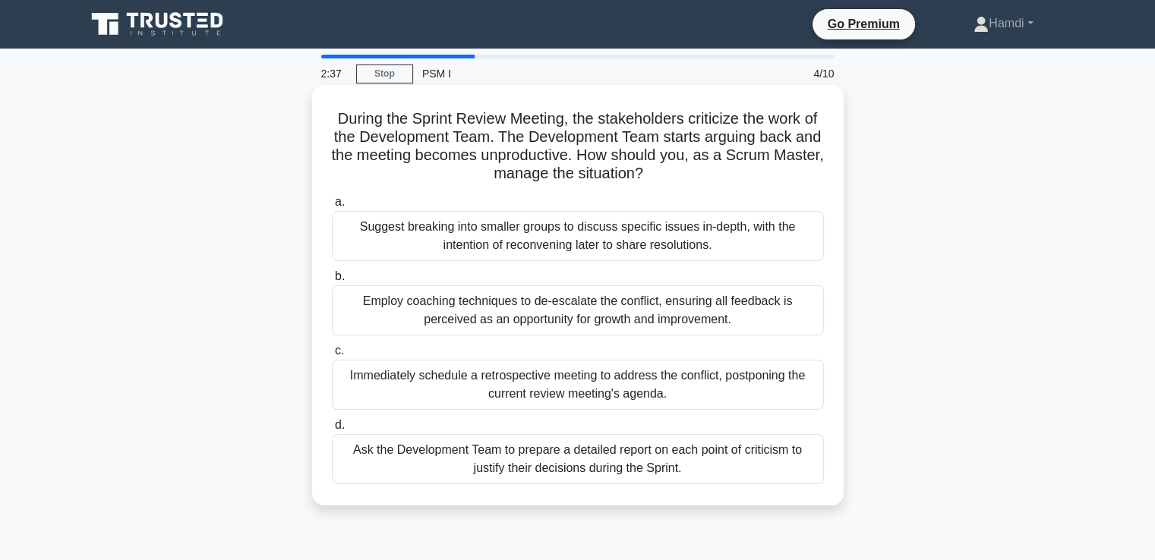
click at [631, 313] on div "Employ coaching techniques to de-escalate the conflict, ensuring all feedback i…" at bounding box center [578, 310] width 492 height 50
click at [332, 282] on input "b. Employ coaching techniques to de-escalate the conflict, ensuring all feedbac…" at bounding box center [332, 277] width 0 height 10
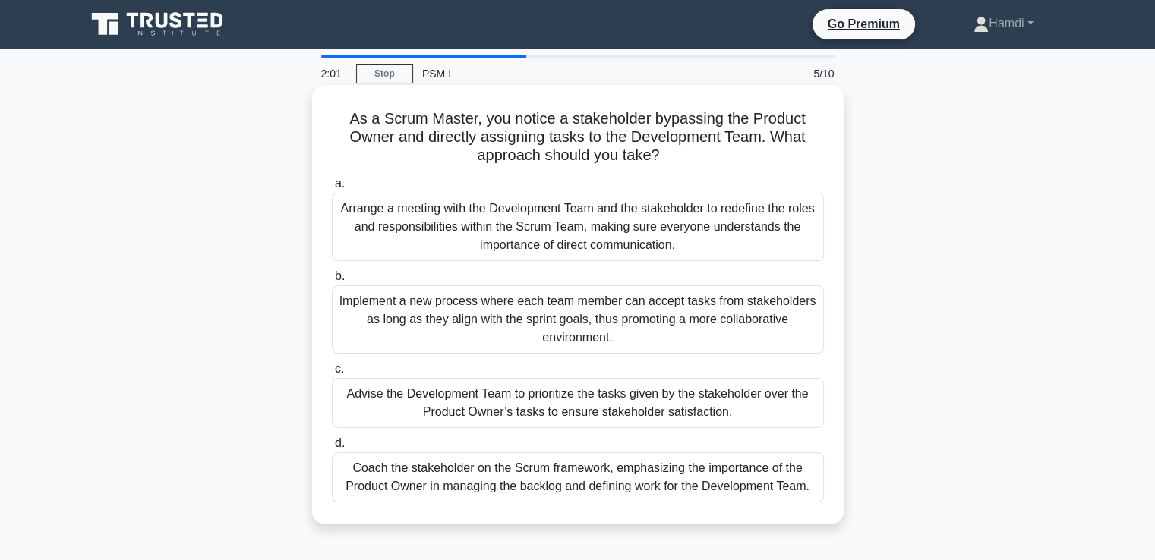
click at [708, 487] on div "Coach the stakeholder on the Scrum framework, emphasizing the importance of the…" at bounding box center [578, 478] width 492 height 50
click at [332, 449] on input "d. Coach the stakeholder on the Scrum framework, emphasizing the importance of …" at bounding box center [332, 444] width 0 height 10
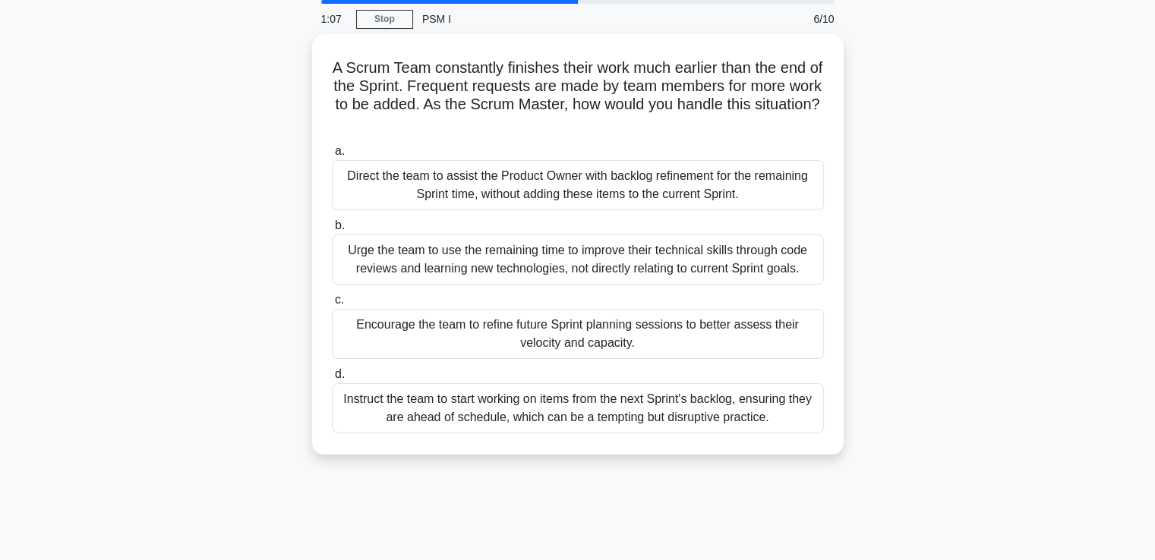
scroll to position [56, 0]
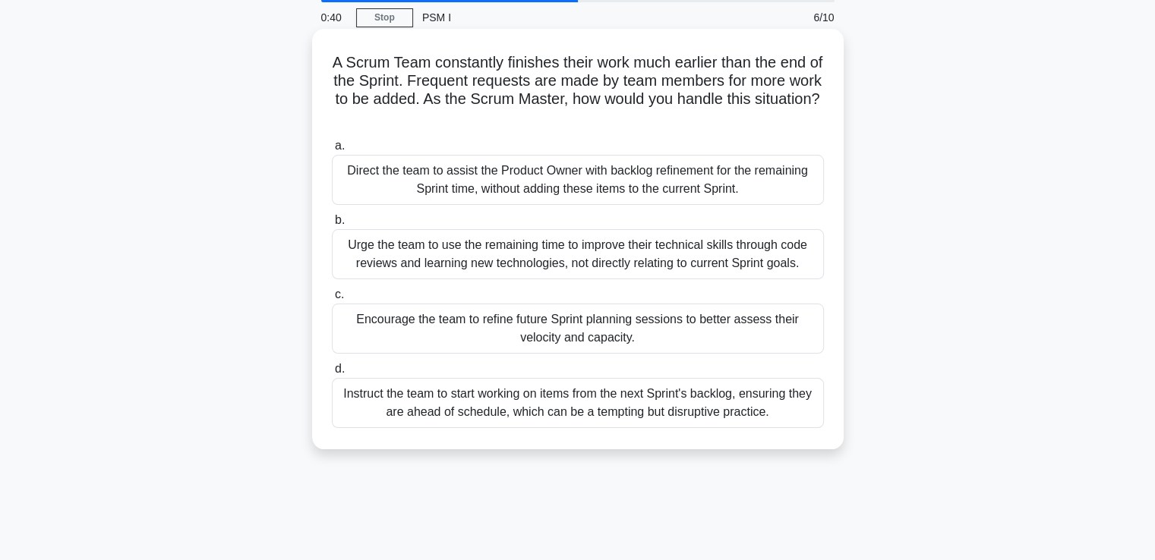
click at [685, 324] on div "Encourage the team to refine future Sprint planning sessions to better assess t…" at bounding box center [578, 329] width 492 height 50
click at [332, 300] on input "c. Encourage the team to refine future Sprint planning sessions to better asses…" at bounding box center [332, 295] width 0 height 10
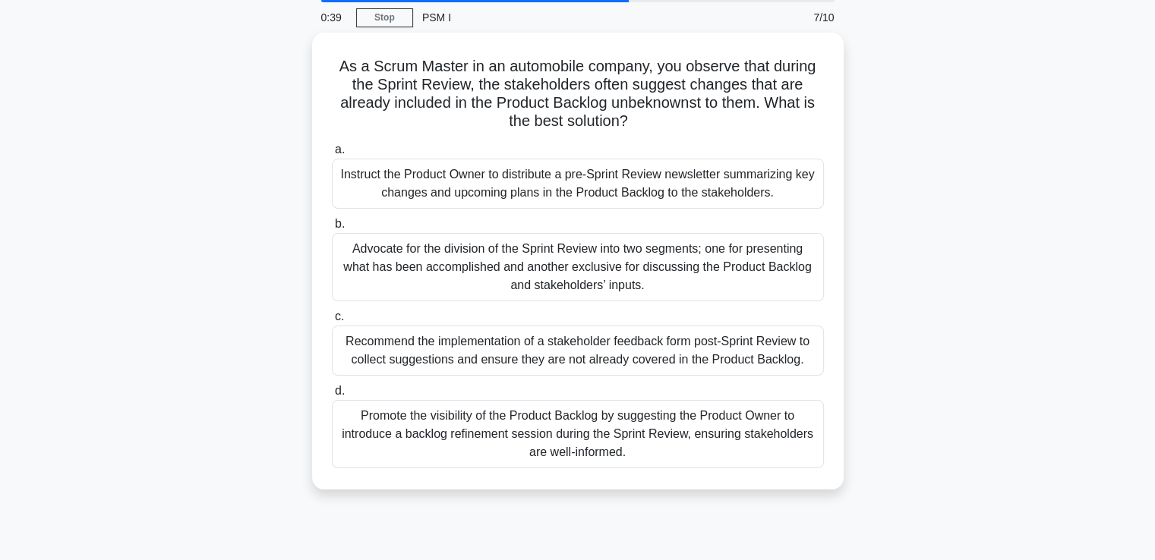
scroll to position [0, 0]
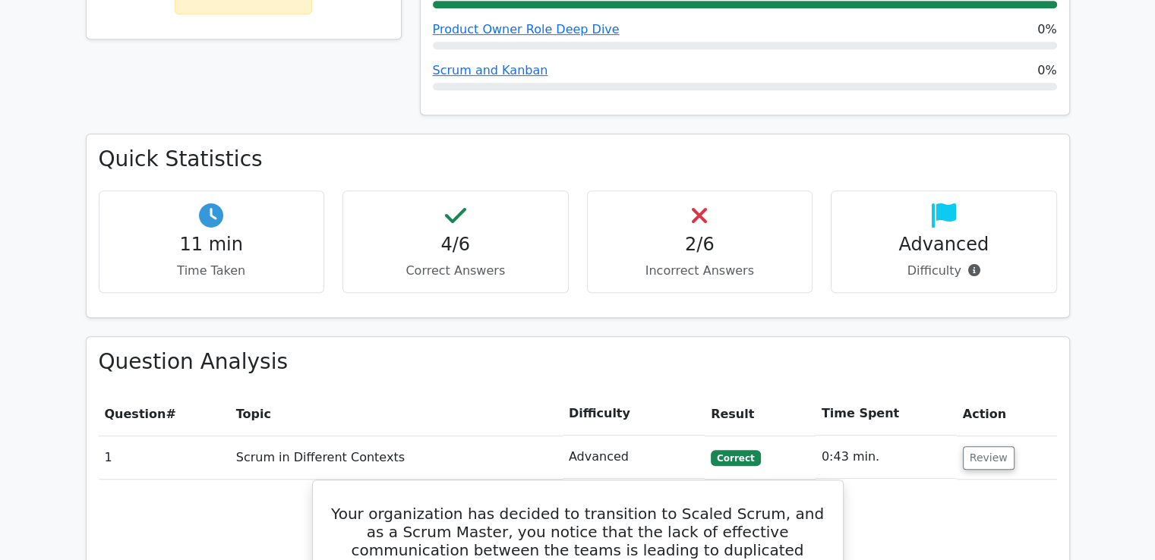
scroll to position [875, 0]
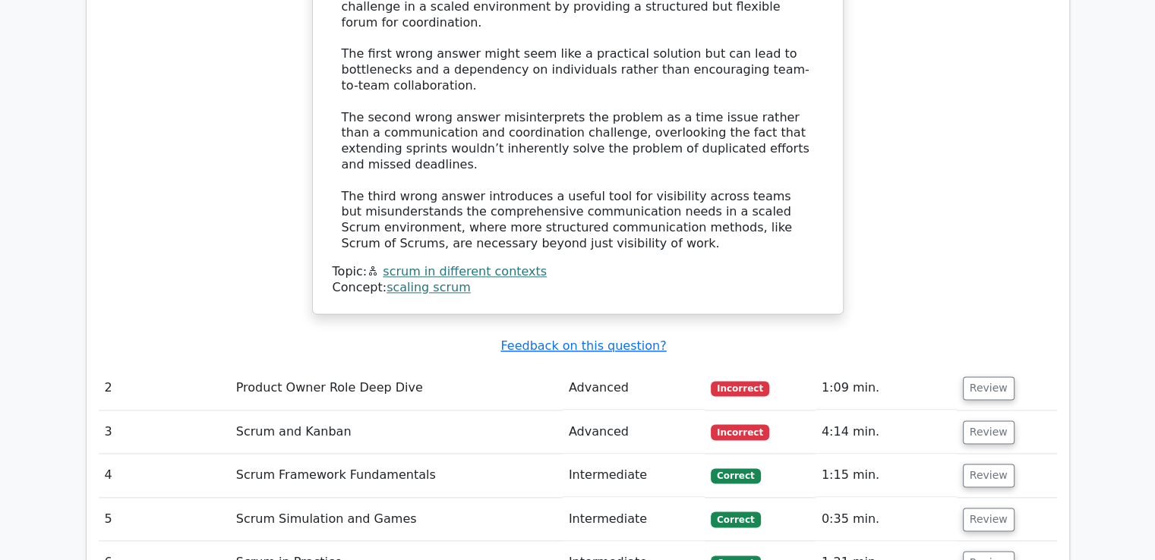
scroll to position [1856, 0]
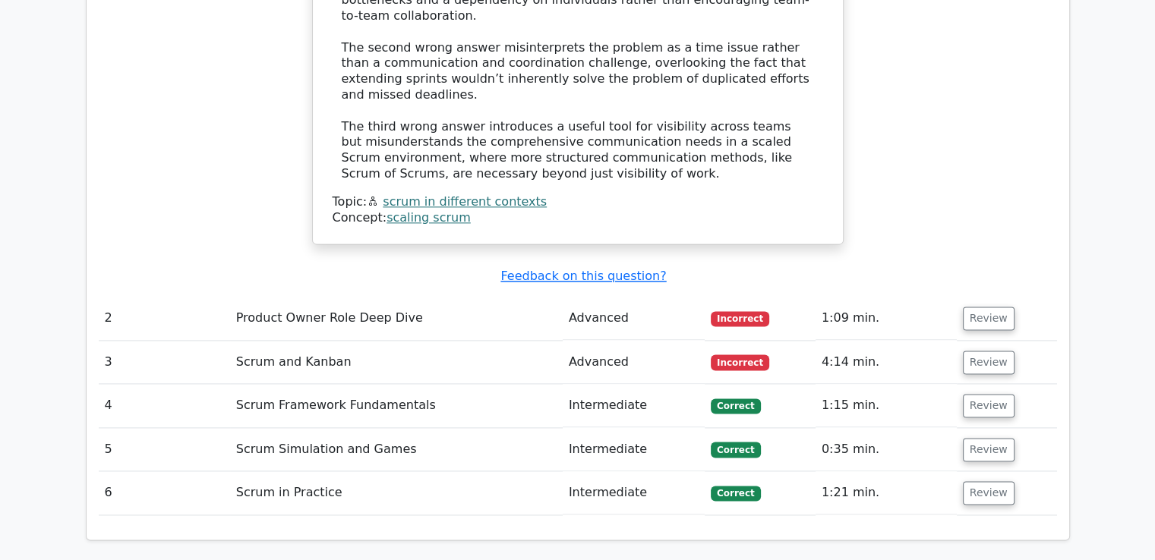
scroll to position [1927, 0]
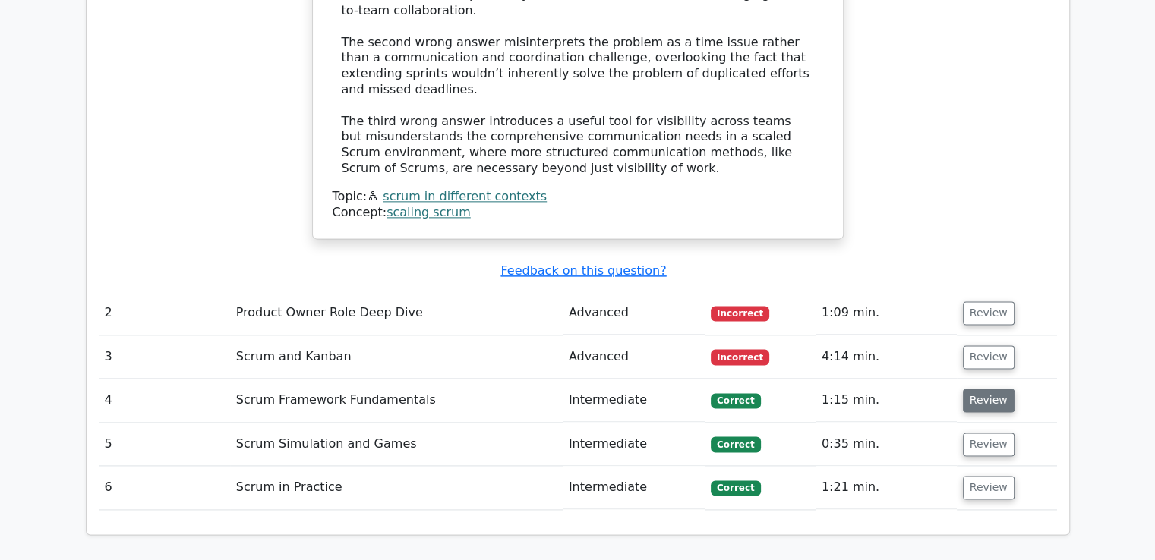
click at [976, 389] on button "Review" at bounding box center [989, 401] width 52 height 24
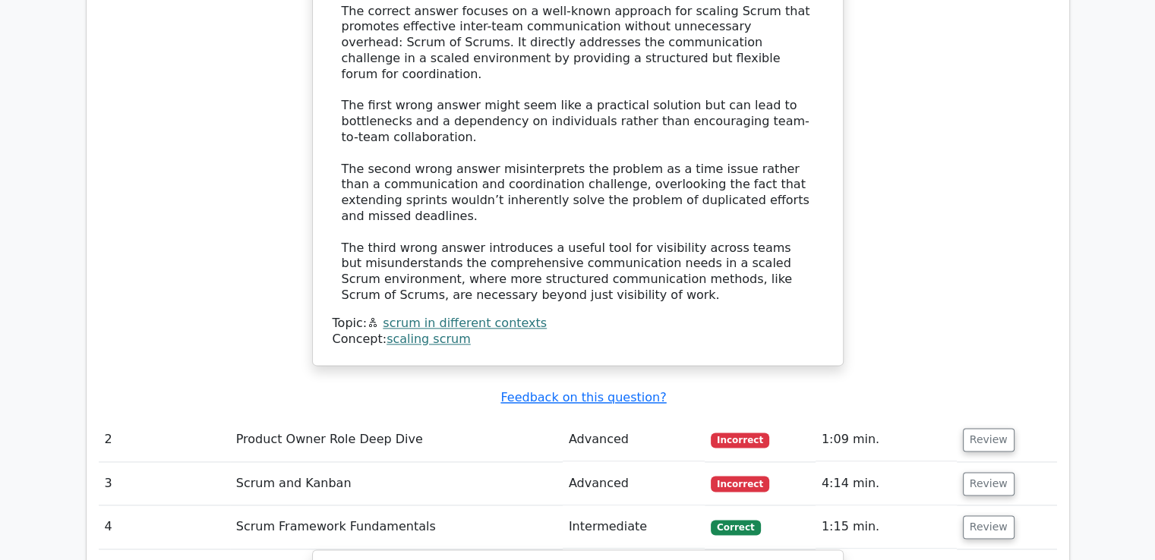
scroll to position [1804, 0]
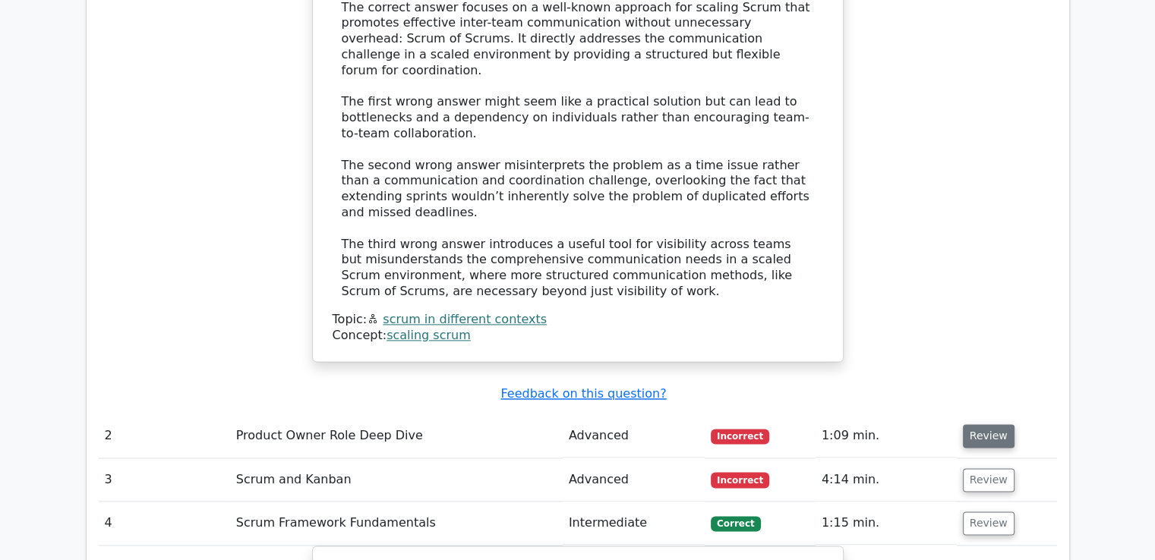
click at [984, 424] on button "Review" at bounding box center [989, 436] width 52 height 24
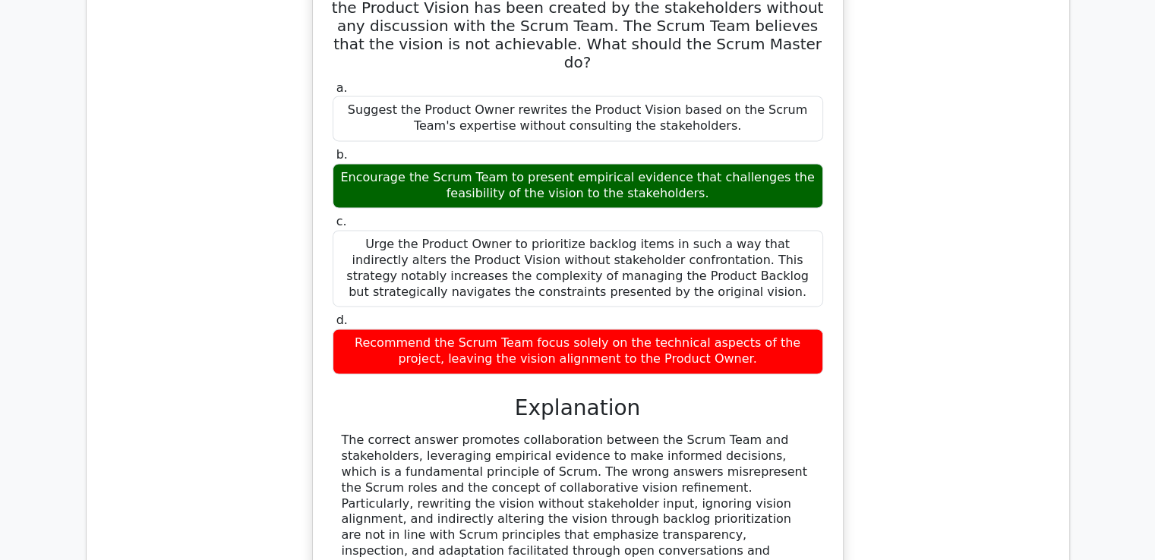
scroll to position [2486, 0]
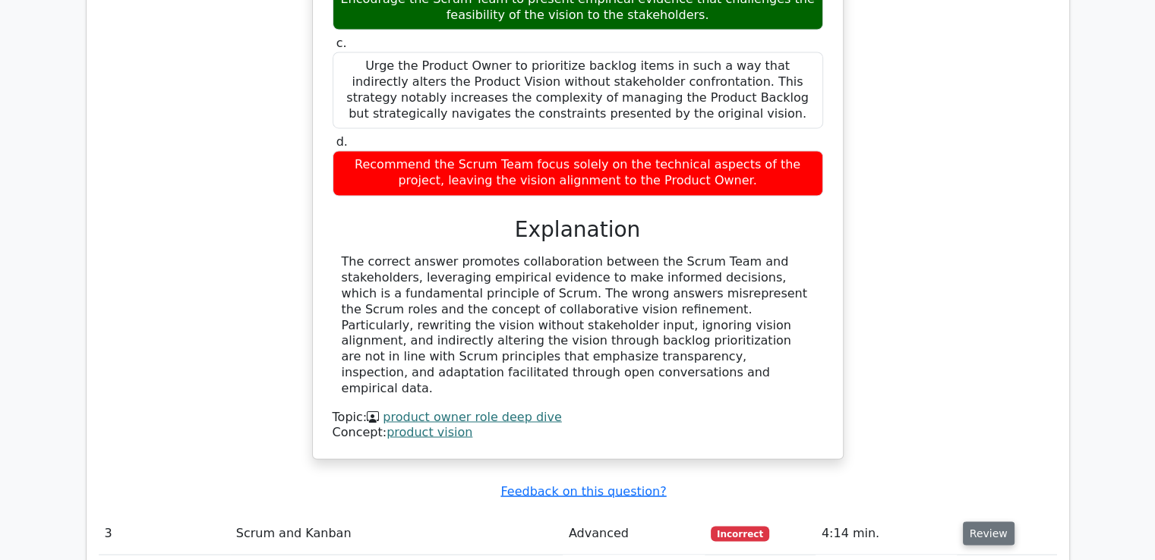
click at [980, 522] on button "Review" at bounding box center [989, 534] width 52 height 24
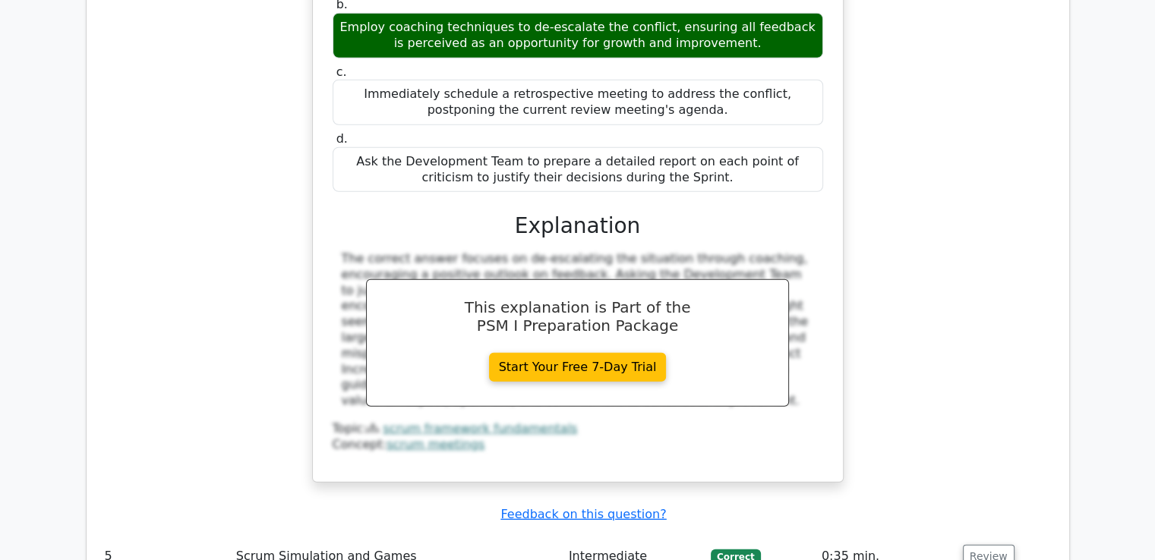
scroll to position [4072, 0]
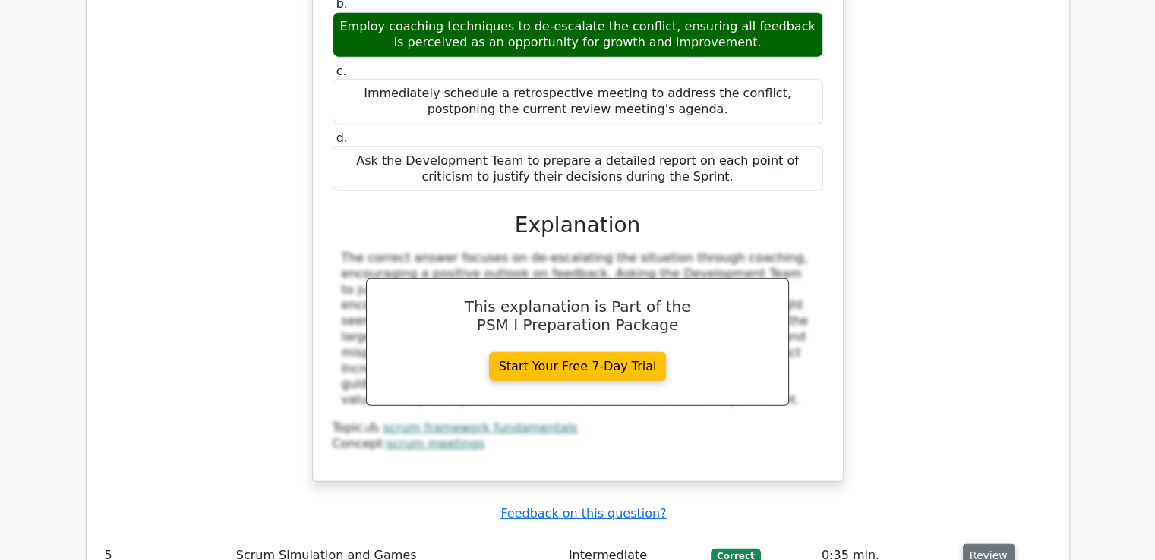
click at [978, 544] on button "Review" at bounding box center [989, 556] width 52 height 24
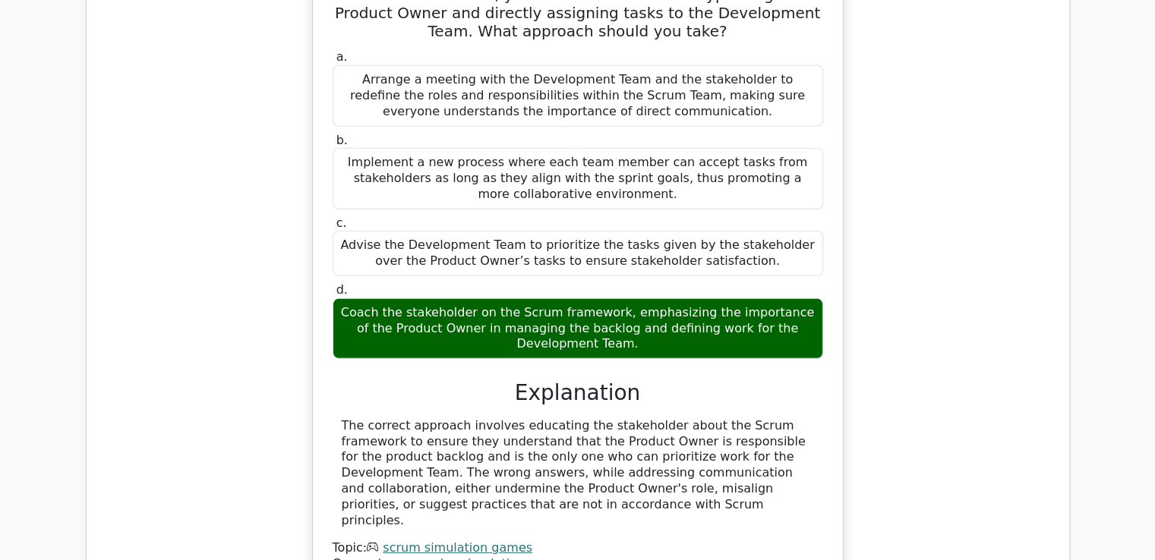
scroll to position [4750, 0]
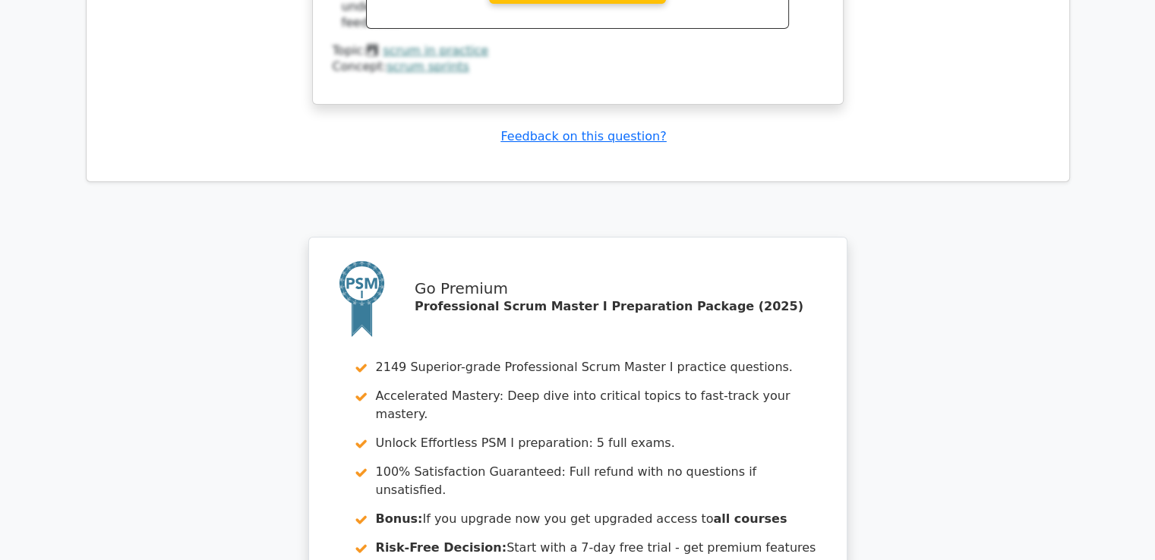
scroll to position [5968, 0]
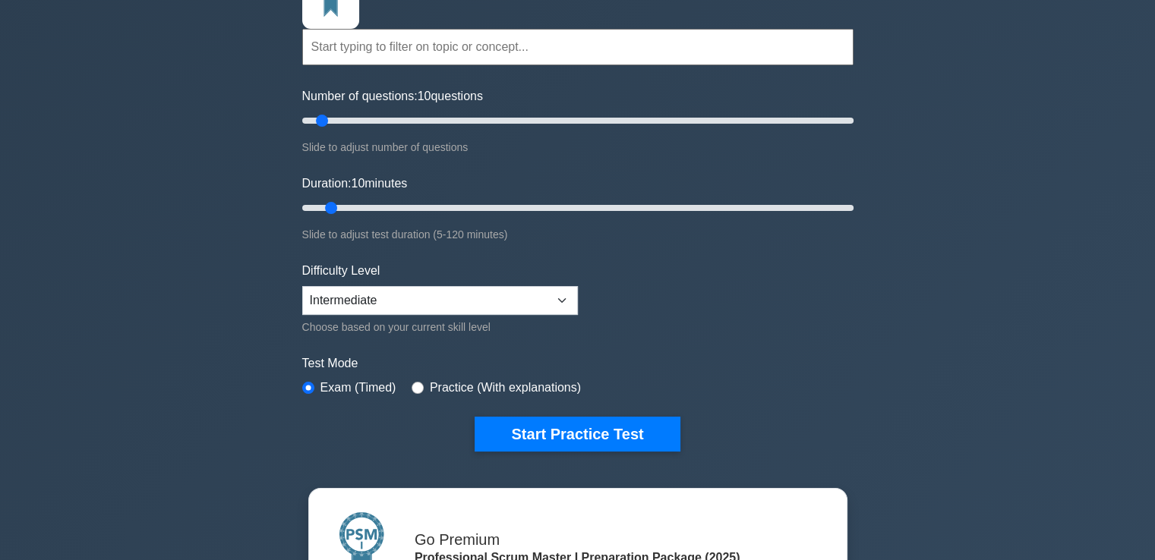
scroll to position [134, 0]
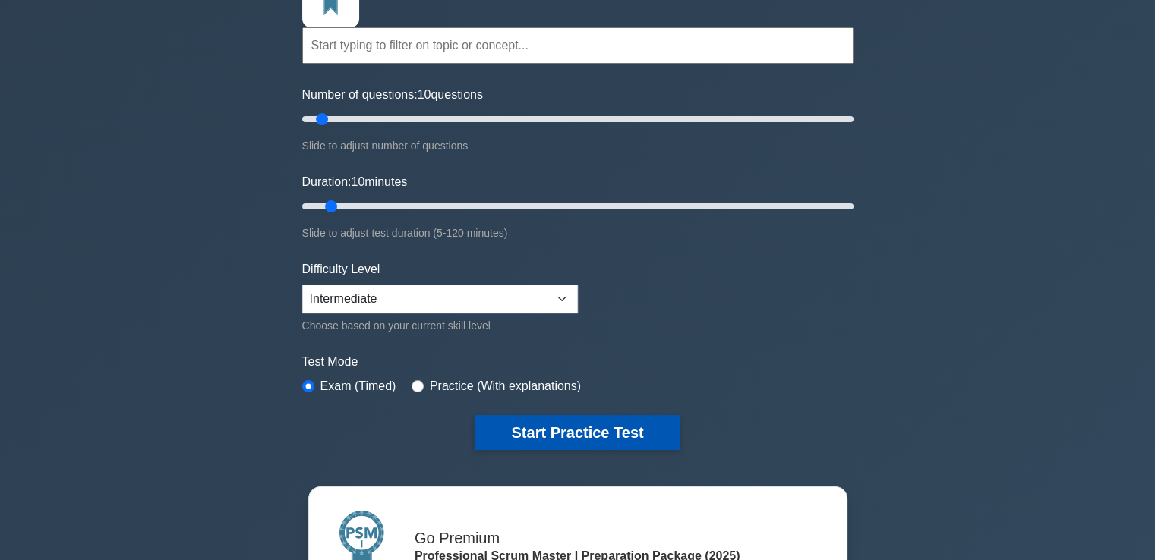
click at [612, 423] on button "Start Practice Test" at bounding box center [577, 432] width 205 height 35
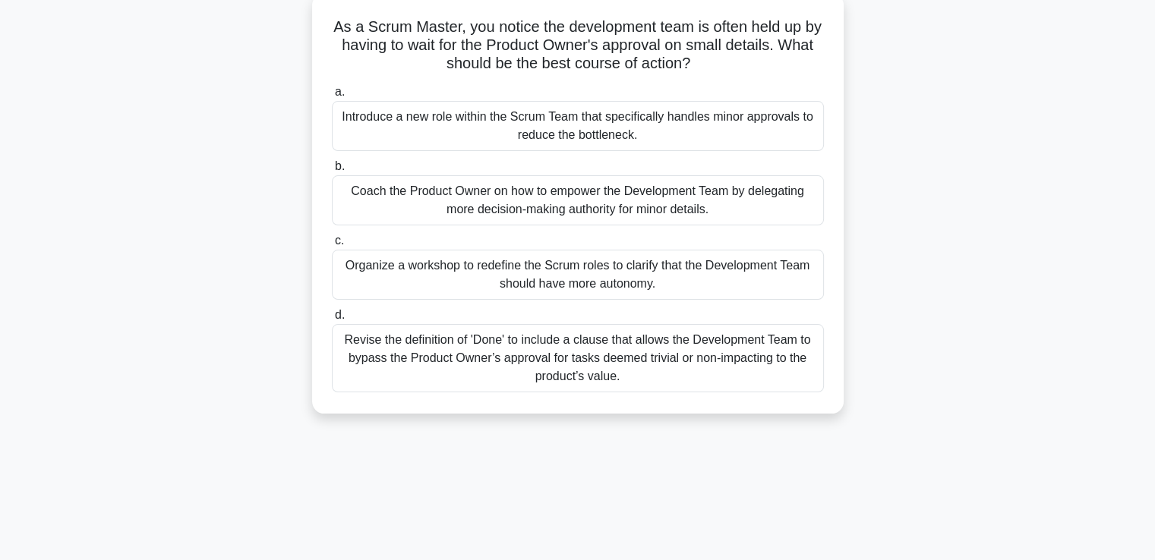
scroll to position [94, 0]
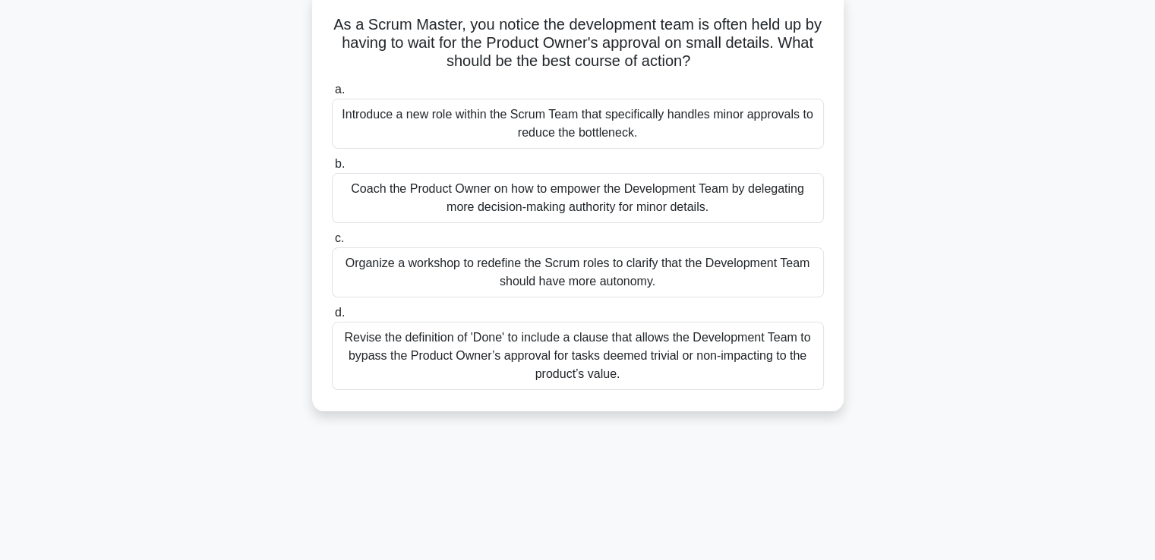
click at [617, 206] on div "Coach the Product Owner on how to empower the Development Team by delegating mo…" at bounding box center [578, 198] width 492 height 50
click at [332, 169] on input "b. Coach the Product Owner on how to empower the Development Team by delegating…" at bounding box center [332, 164] width 0 height 10
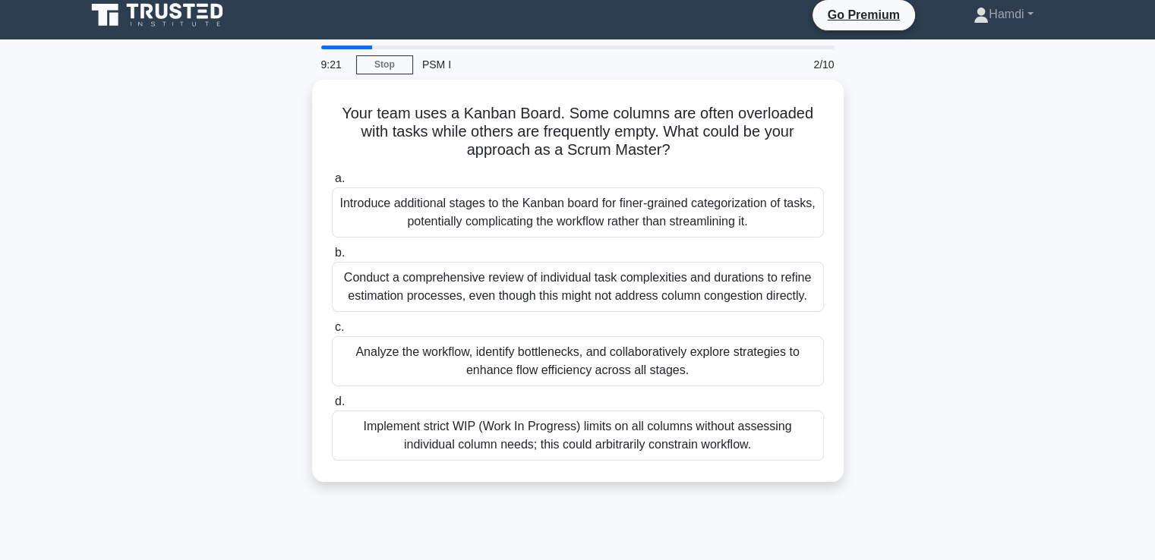
scroll to position [0, 0]
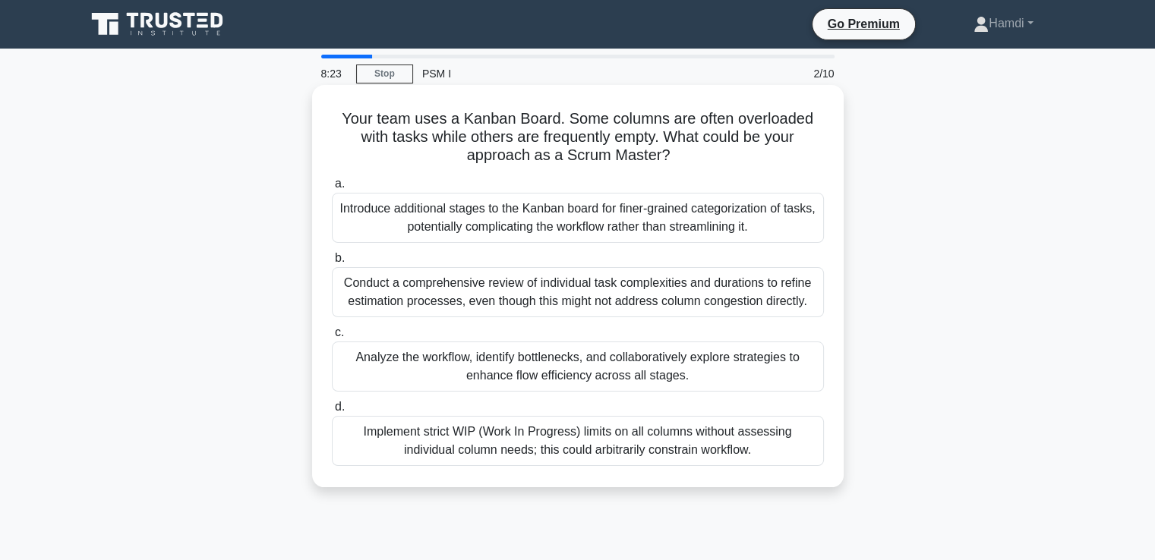
click at [644, 440] on div "Implement strict WIP (Work In Progress) limits on all columns without assessing…" at bounding box center [578, 441] width 492 height 50
click at [332, 412] on input "d. Implement strict WIP (Work In Progress) limits on all columns without assess…" at bounding box center [332, 407] width 0 height 10
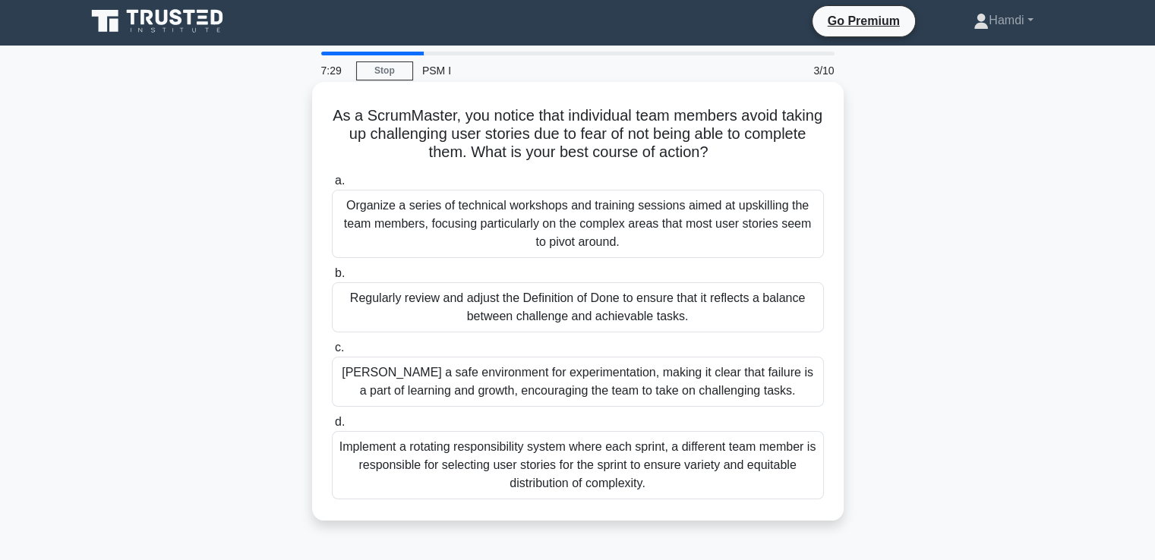
scroll to position [2, 0]
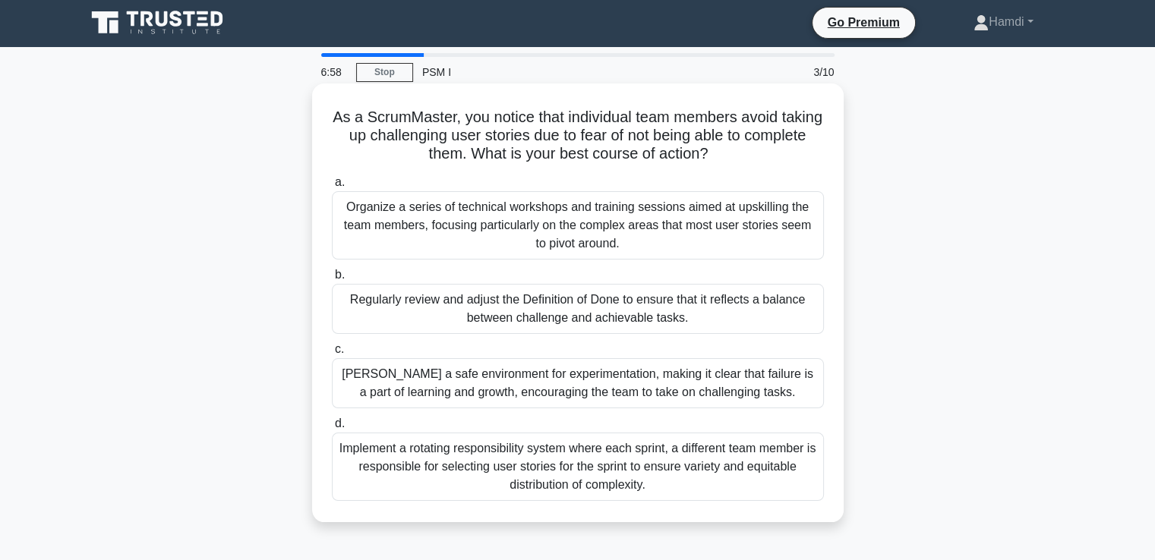
click at [656, 390] on div "[PERSON_NAME] a safe environment for experimentation, making it clear that fail…" at bounding box center [578, 383] width 492 height 50
click at [332, 355] on input "c. Foster a safe environment for experimentation, making it clear that failure …" at bounding box center [332, 350] width 0 height 10
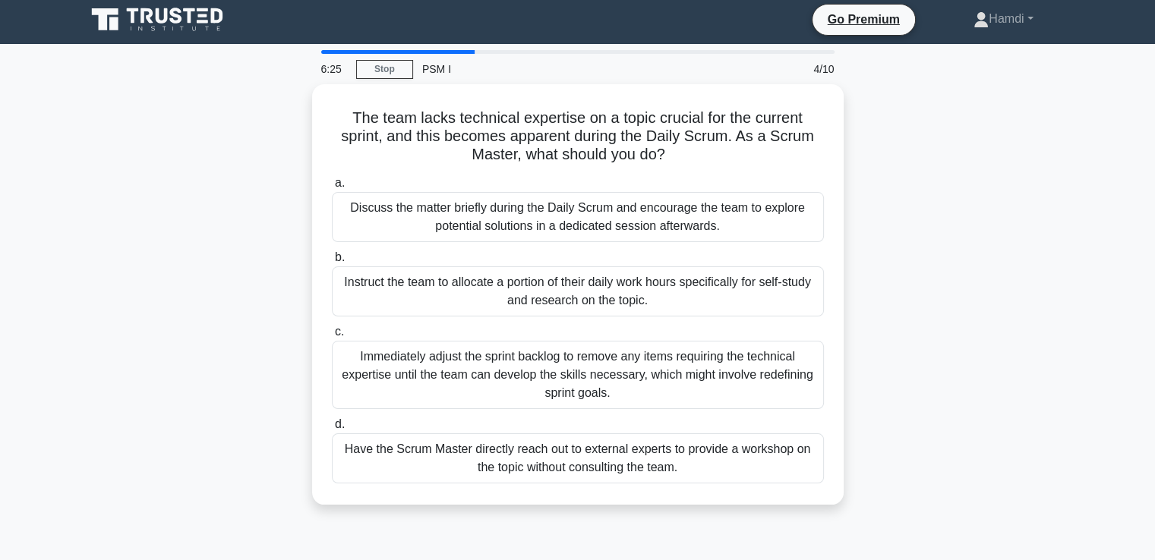
scroll to position [5, 0]
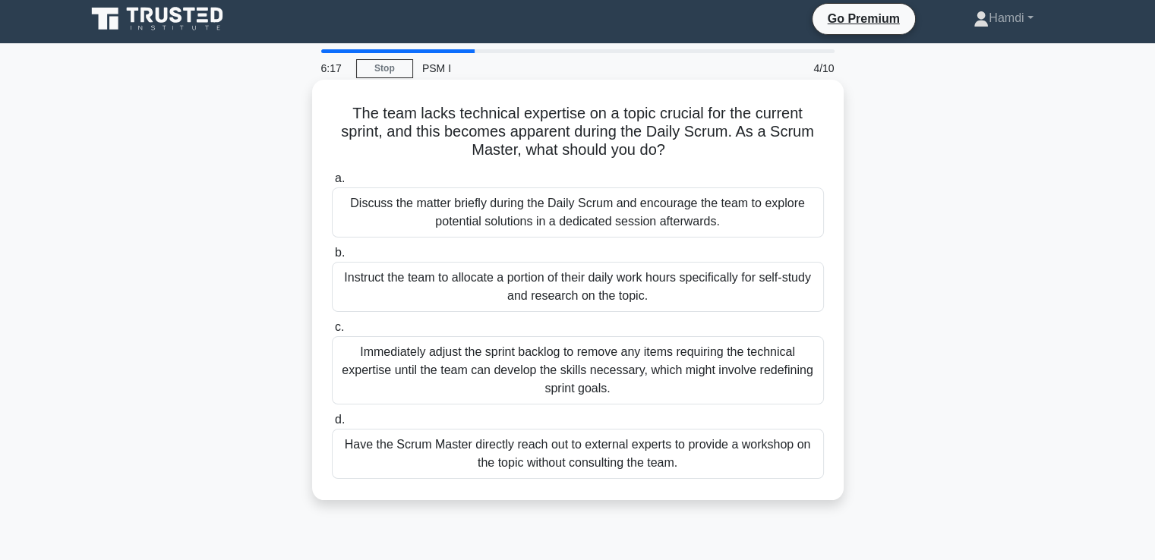
click at [661, 290] on div "Instruct the team to allocate a portion of their daily work hours specifically …" at bounding box center [578, 287] width 492 height 50
click at [332, 258] on input "b. Instruct the team to allocate a portion of their daily work hours specifical…" at bounding box center [332, 253] width 0 height 10
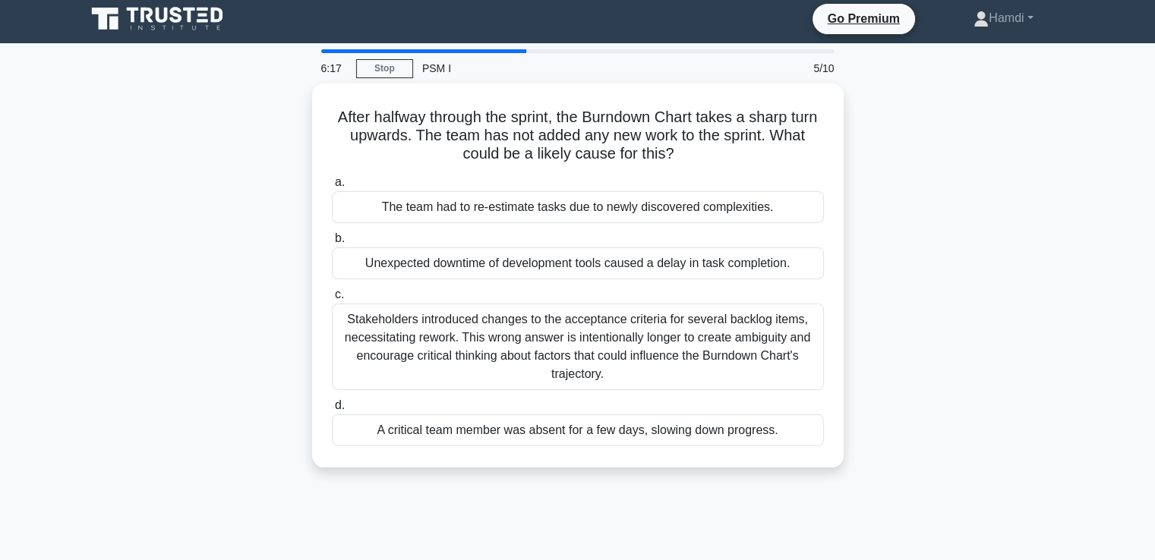
scroll to position [0, 0]
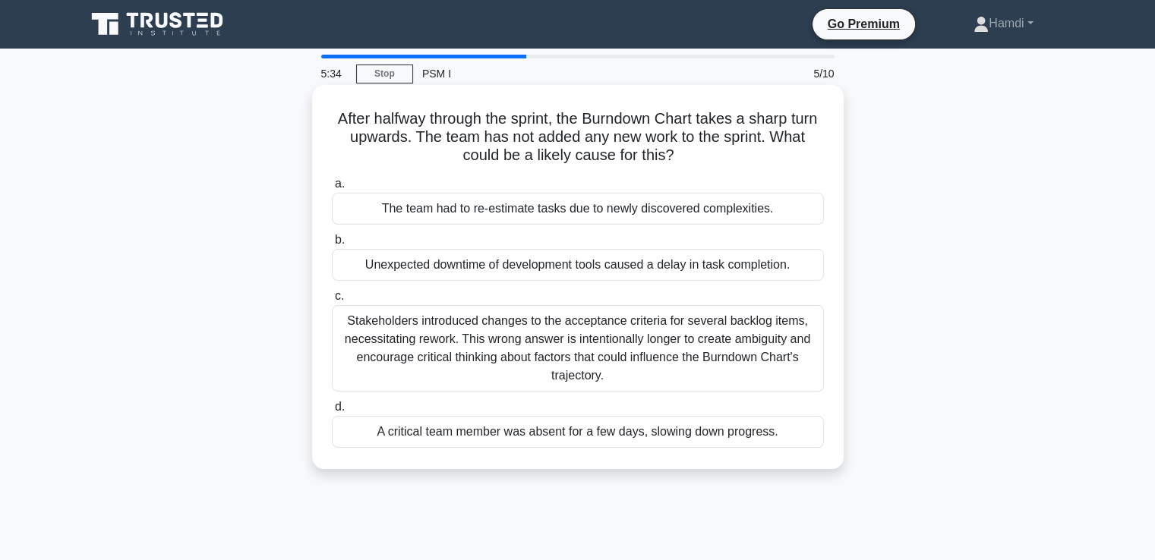
click at [573, 431] on div "A critical team member was absent for a few days, slowing down progress." at bounding box center [578, 432] width 492 height 32
click at [332, 412] on input "d. A critical team member was absent for a few days, slowing down progress." at bounding box center [332, 407] width 0 height 10
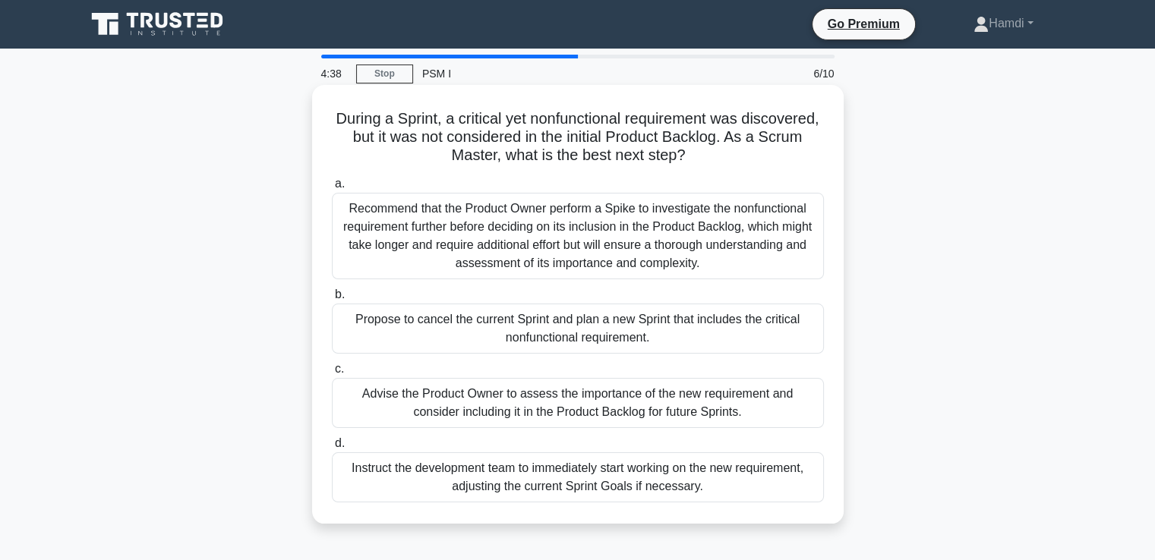
click at [607, 402] on div "Advise the Product Owner to assess the importance of the new requirement and co…" at bounding box center [578, 403] width 492 height 50
click at [332, 374] on input "c. Advise the Product Owner to assess the importance of the new requirement and…" at bounding box center [332, 369] width 0 height 10
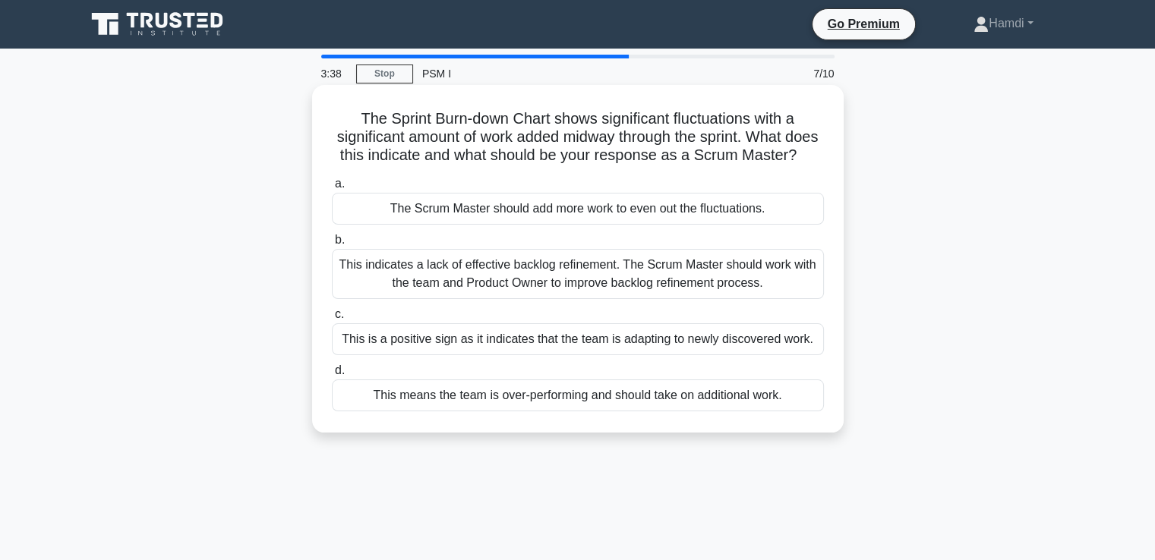
click at [565, 298] on div "This indicates a lack of effective backlog refinement. The Scrum Master should …" at bounding box center [578, 274] width 492 height 50
click at [332, 245] on input "b. This indicates a lack of effective backlog refinement. The Scrum Master shou…" at bounding box center [332, 240] width 0 height 10
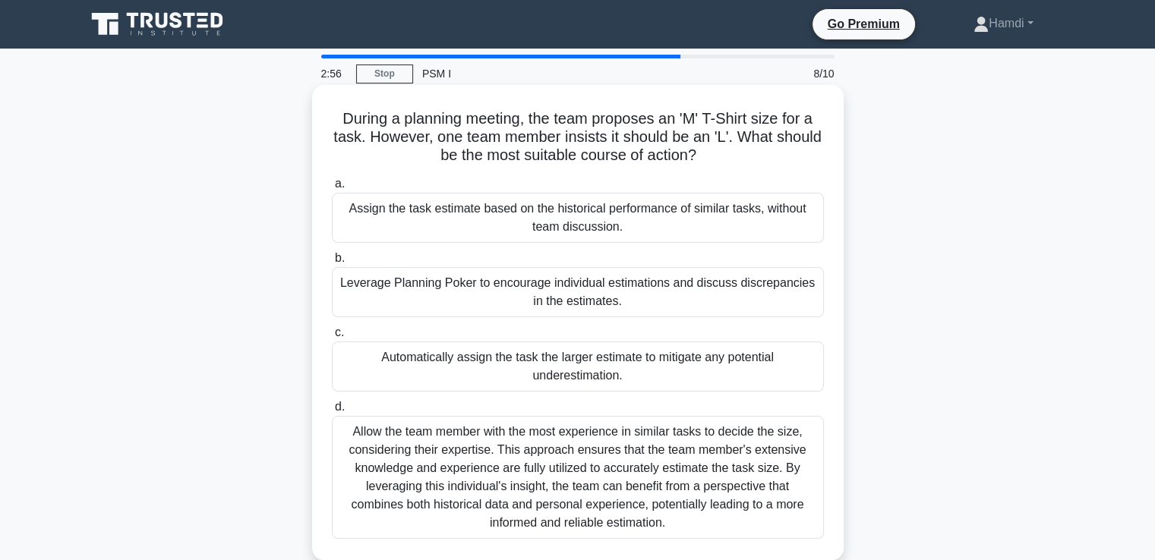
click at [700, 303] on div "Leverage Planning Poker to encourage individual estimations and discuss discrep…" at bounding box center [578, 292] width 492 height 50
click at [332, 263] on input "b. Leverage Planning Poker to encourage individual estimations and discuss disc…" at bounding box center [332, 259] width 0 height 10
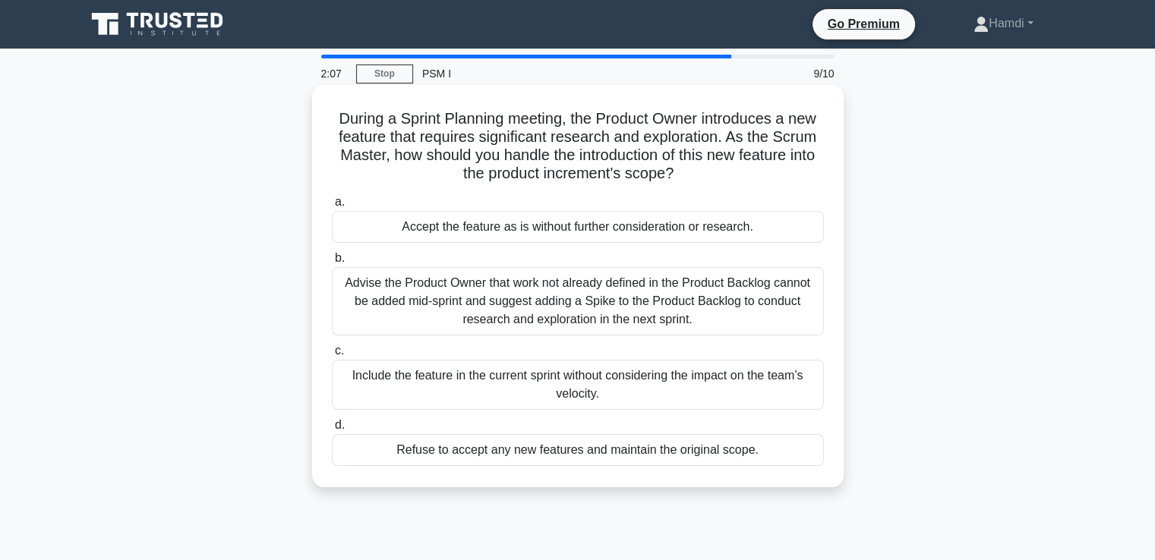
click at [721, 317] on div "Advise the Product Owner that work not already defined in the Product Backlog c…" at bounding box center [578, 301] width 492 height 68
click at [332, 263] on input "b. Advise the Product Owner that work not already defined in the Product Backlo…" at bounding box center [332, 259] width 0 height 10
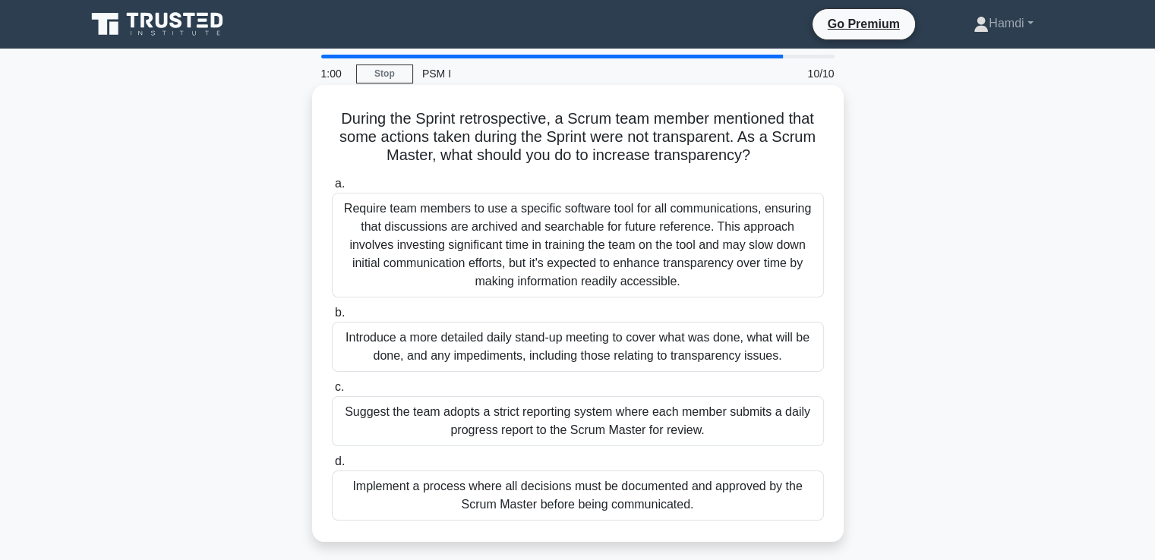
click at [585, 262] on div "Require team members to use a specific software tool for all communications, en…" at bounding box center [578, 245] width 492 height 105
click at [332, 189] on input "a. Require team members to use a specific software tool for all communications,…" at bounding box center [332, 184] width 0 height 10
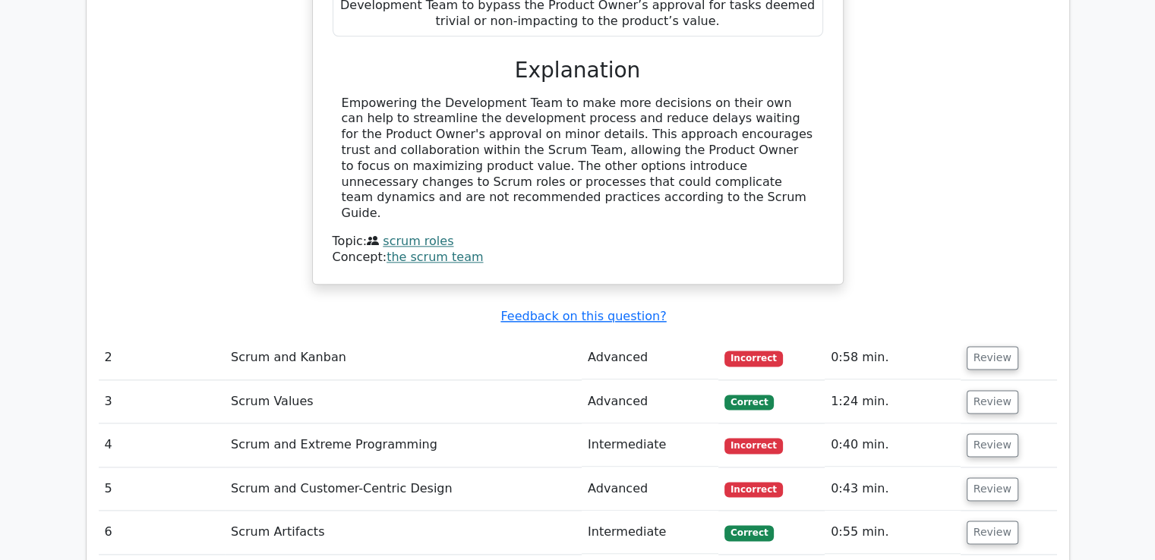
scroll to position [1840, 0]
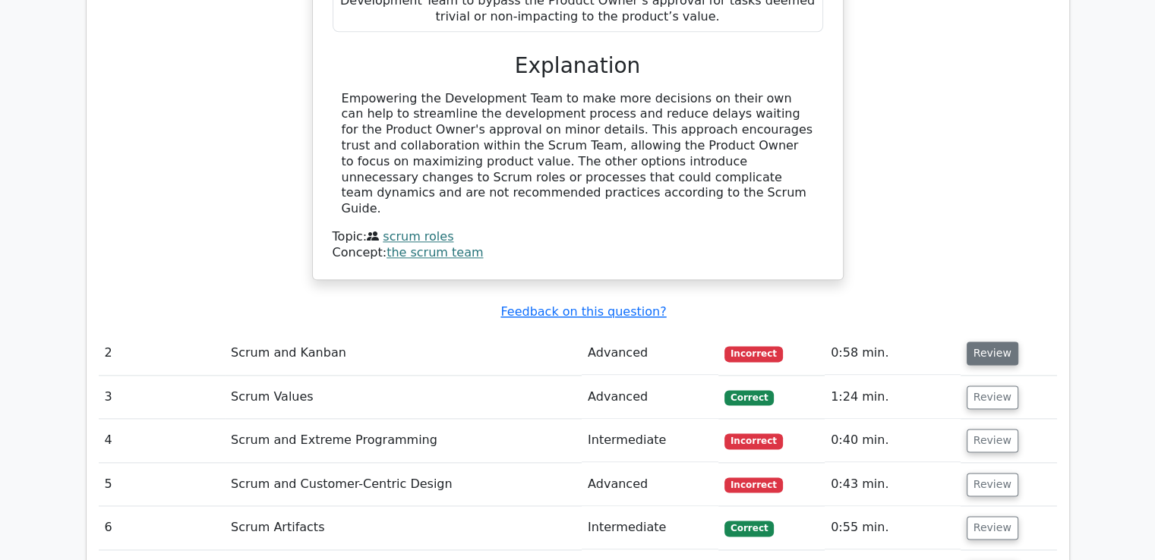
click at [992, 342] on button "Review" at bounding box center [993, 354] width 52 height 24
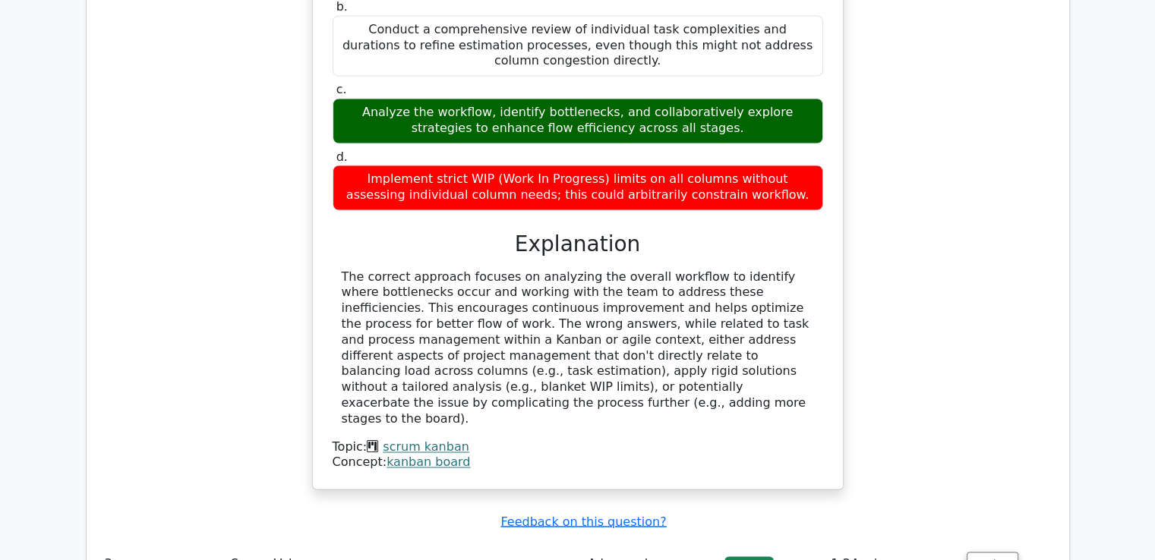
scroll to position [2523, 0]
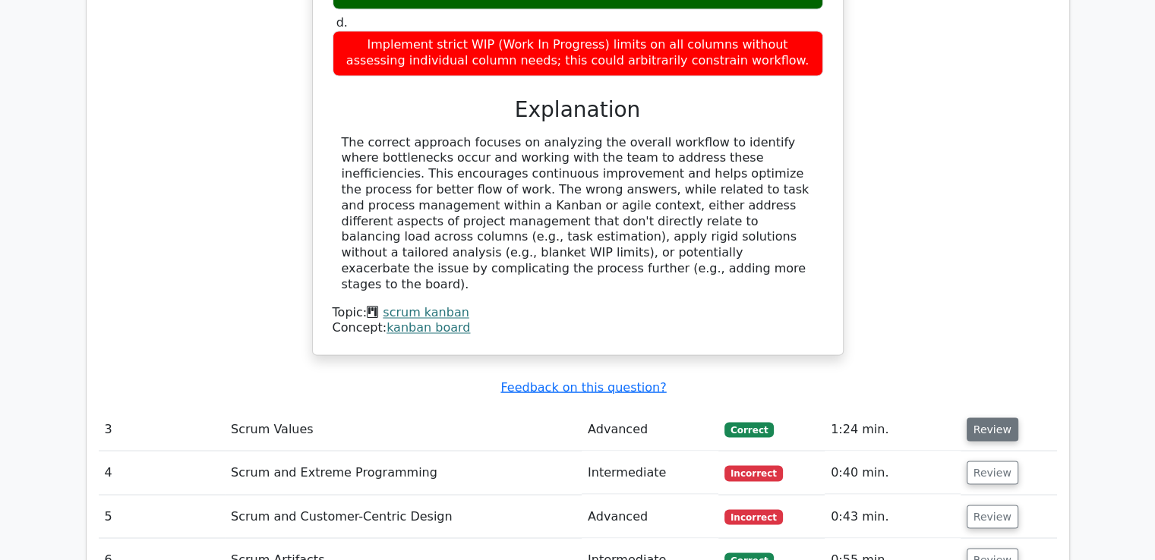
click at [986, 418] on button "Review" at bounding box center [993, 430] width 52 height 24
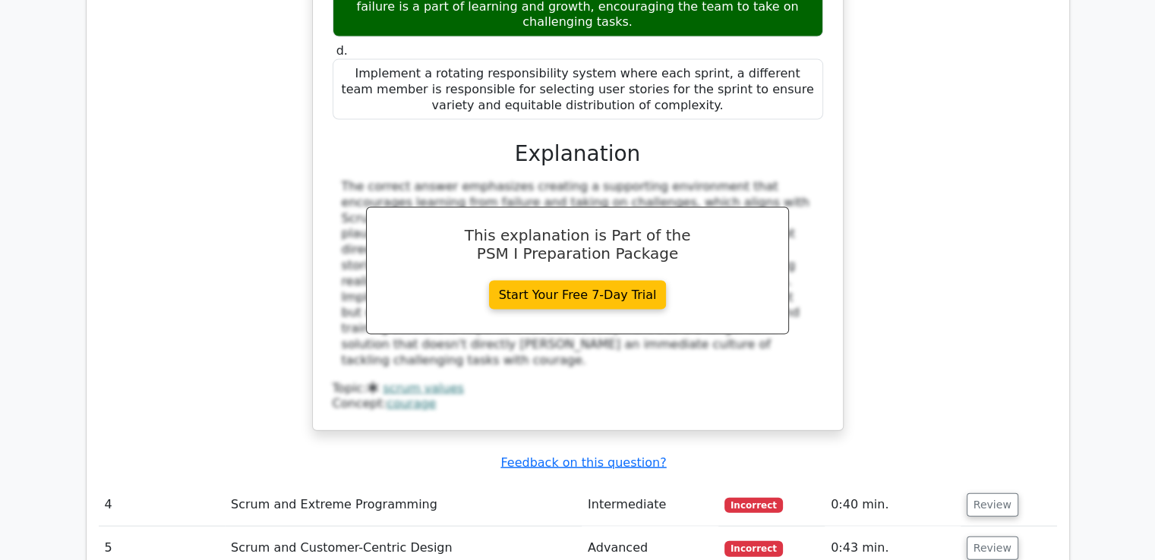
scroll to position [3354, 0]
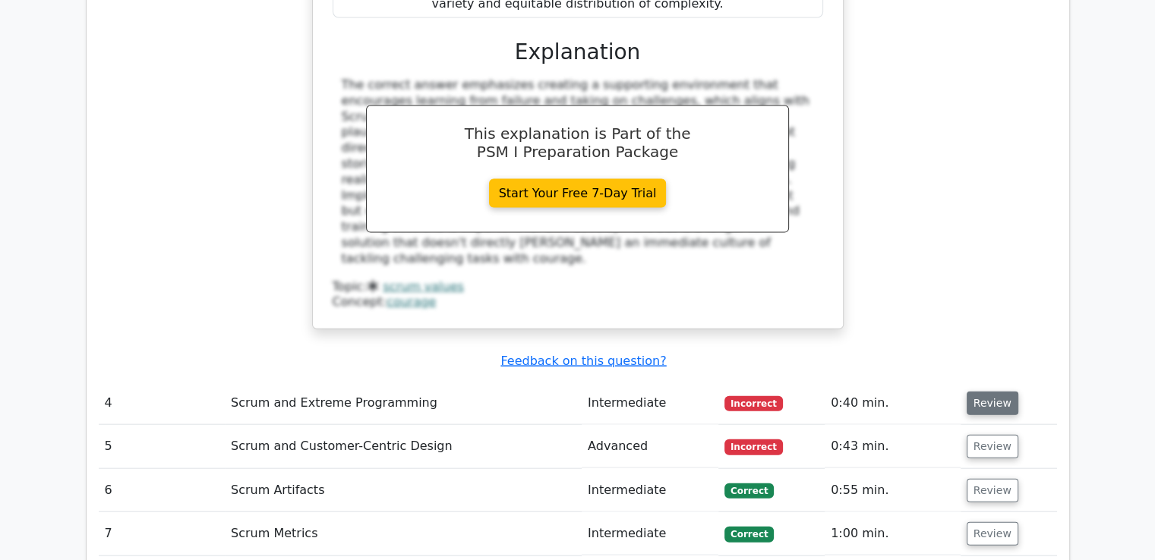
click at [996, 392] on button "Review" at bounding box center [993, 404] width 52 height 24
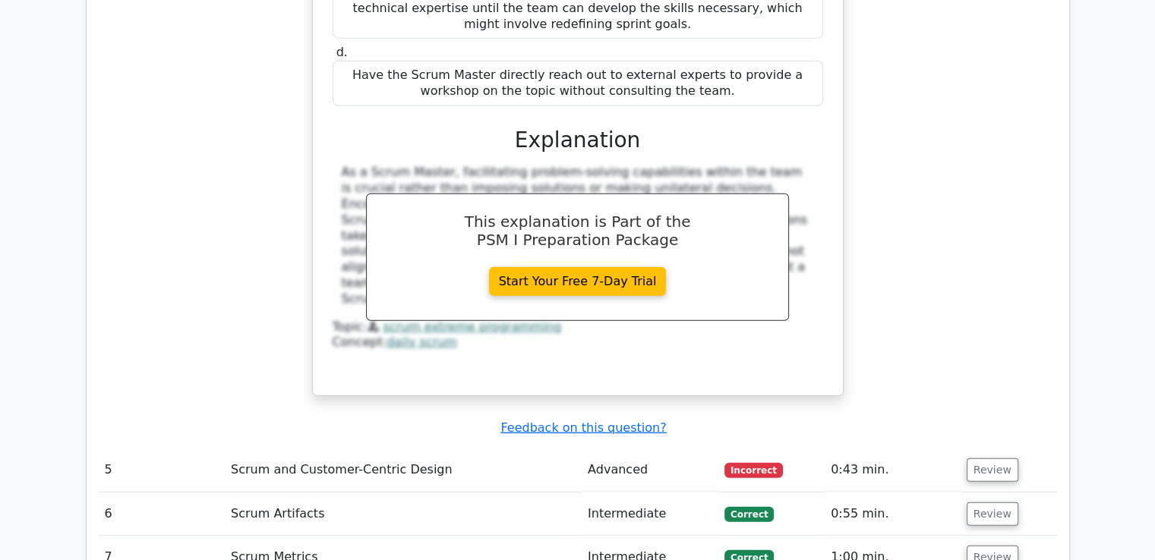
scroll to position [4045, 0]
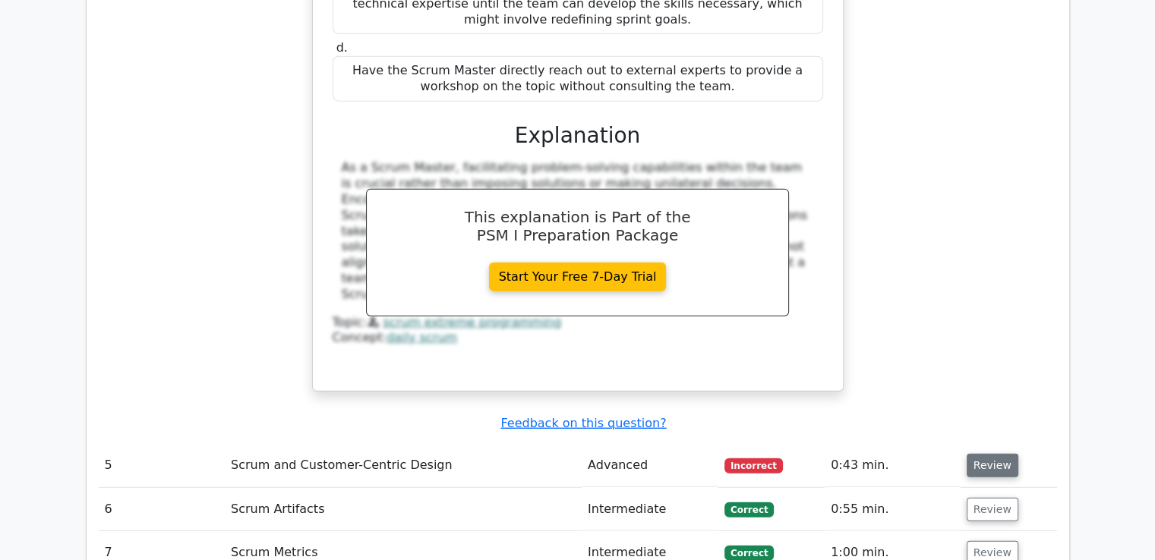
click at [986, 454] on button "Review" at bounding box center [993, 466] width 52 height 24
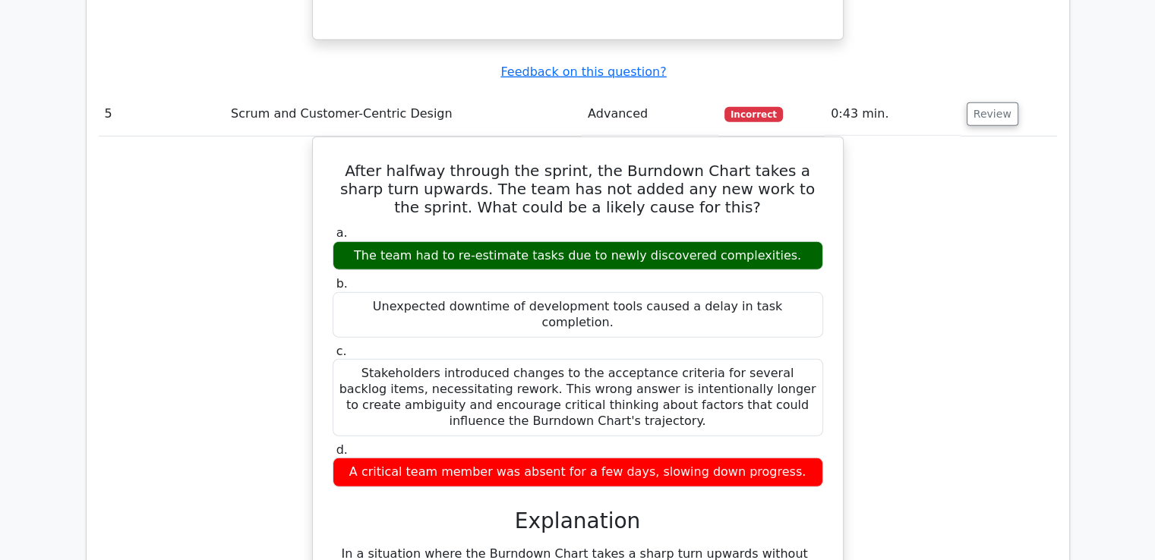
scroll to position [4401, 0]
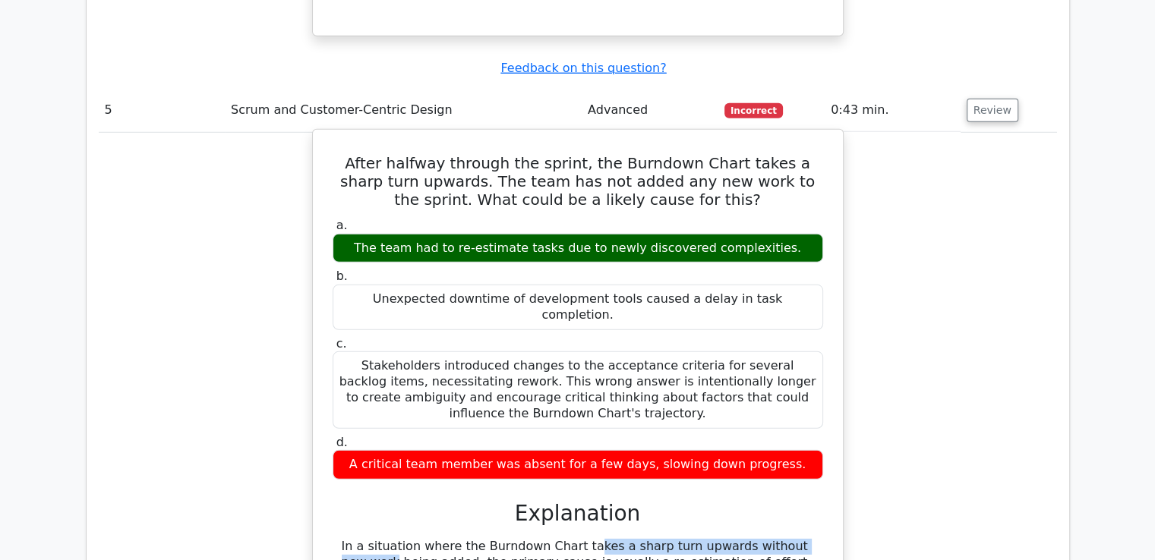
drag, startPoint x: 471, startPoint y: 351, endPoint x: 706, endPoint y: 354, distance: 235.4
copy div "Burndown Chart takes a sharp turn upwards"
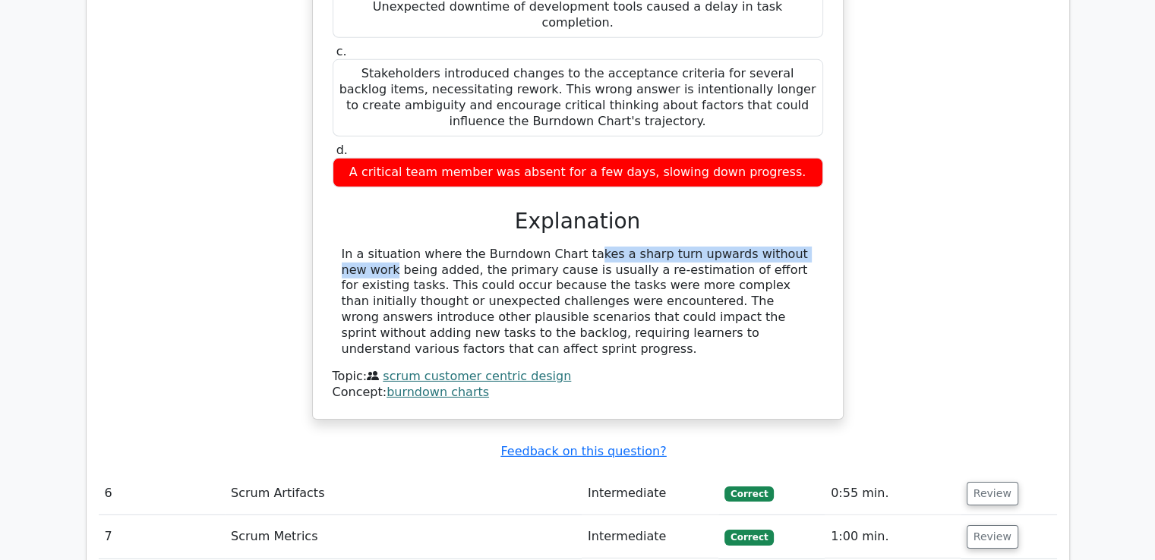
scroll to position [4698, 0]
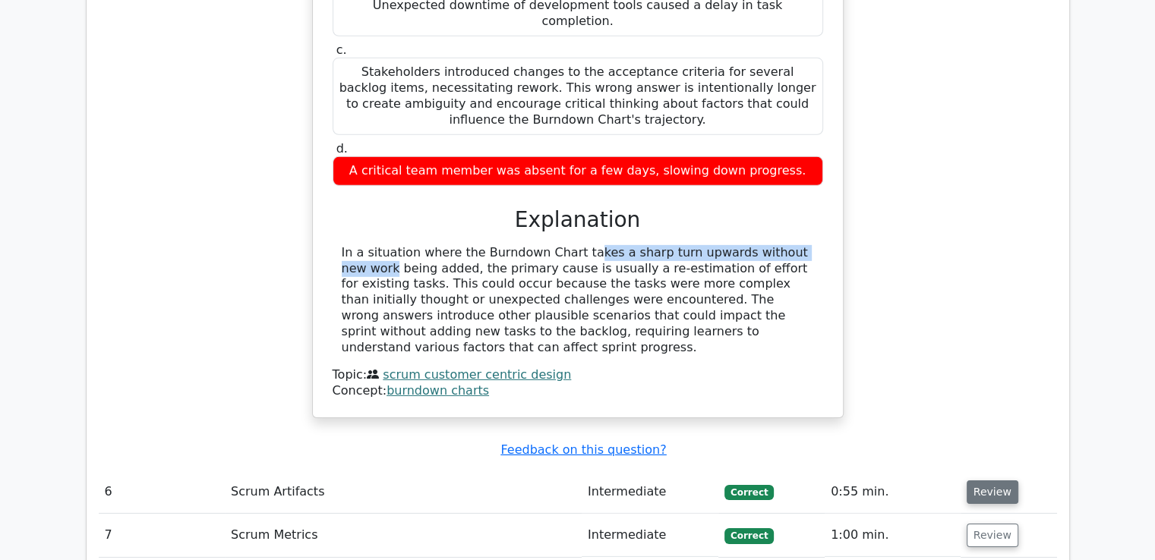
click at [978, 481] on button "Review" at bounding box center [993, 493] width 52 height 24
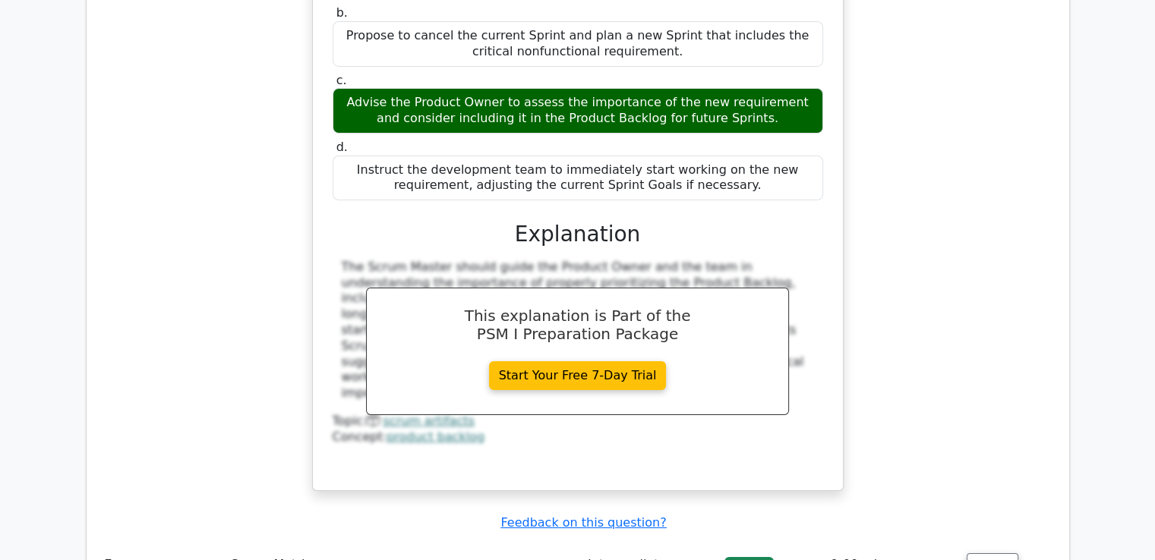
scroll to position [5411, 0]
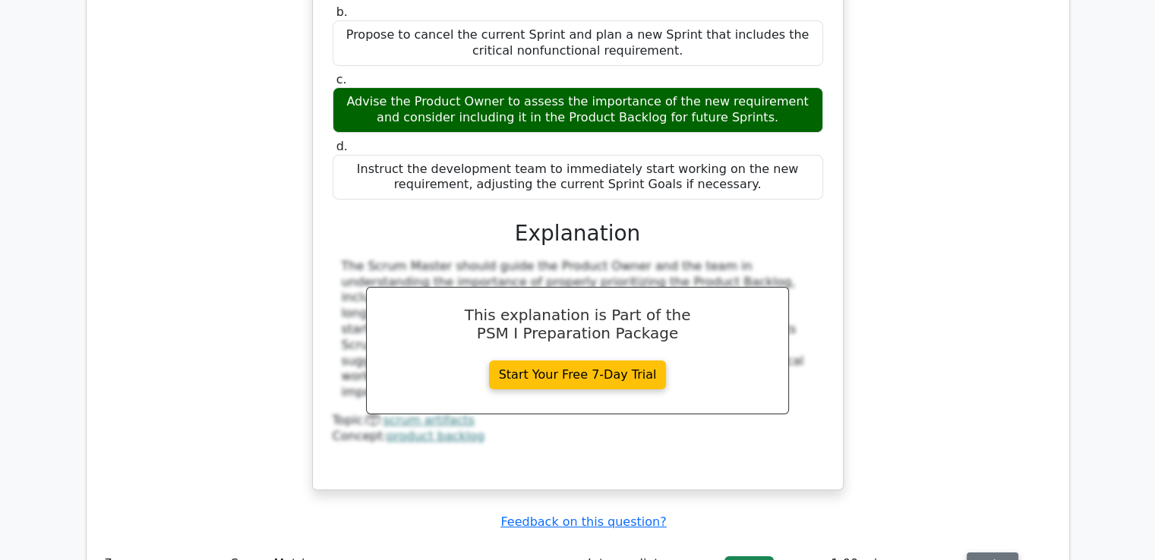
click at [995, 553] on button "Review" at bounding box center [993, 565] width 52 height 24
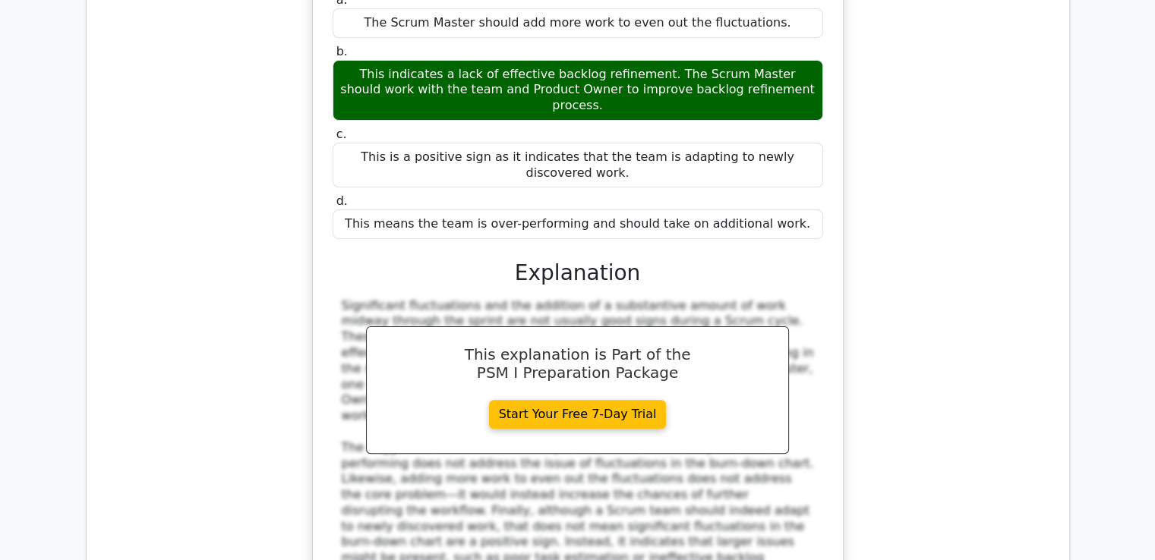
scroll to position [6198, 0]
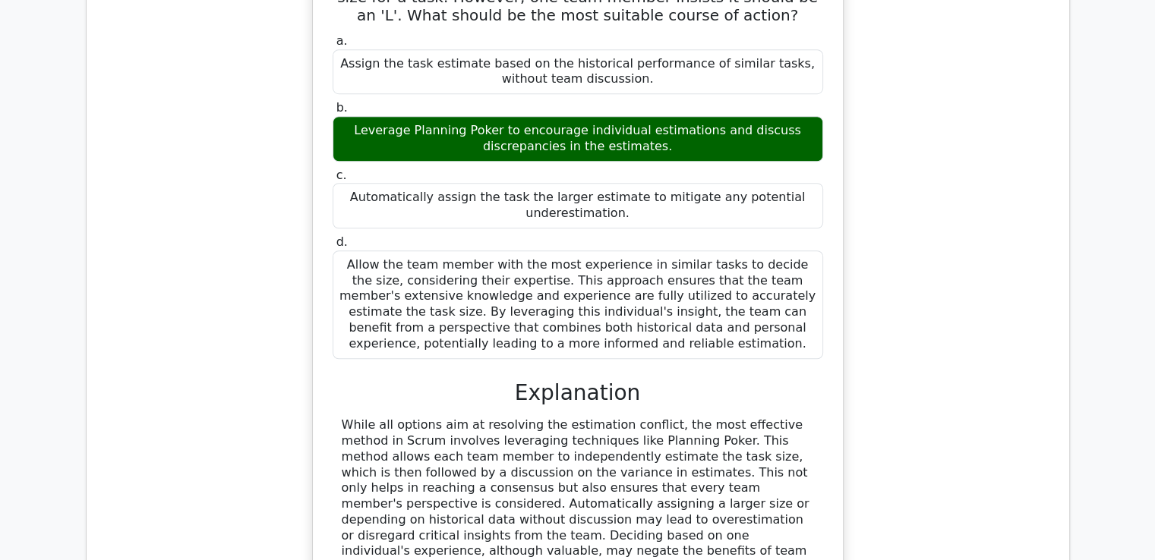
scroll to position [6909, 0]
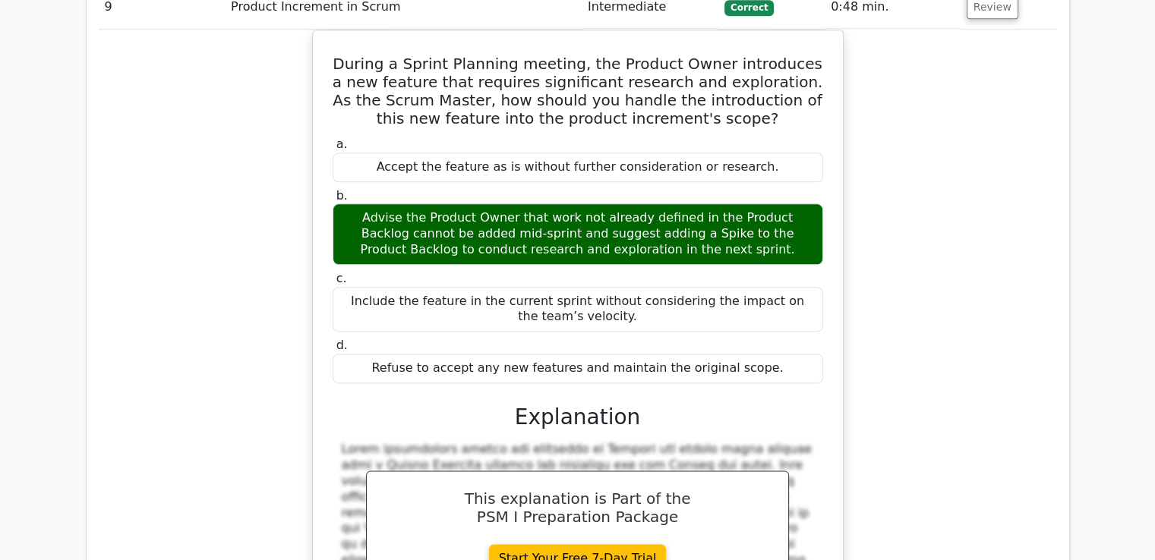
scroll to position [7845, 0]
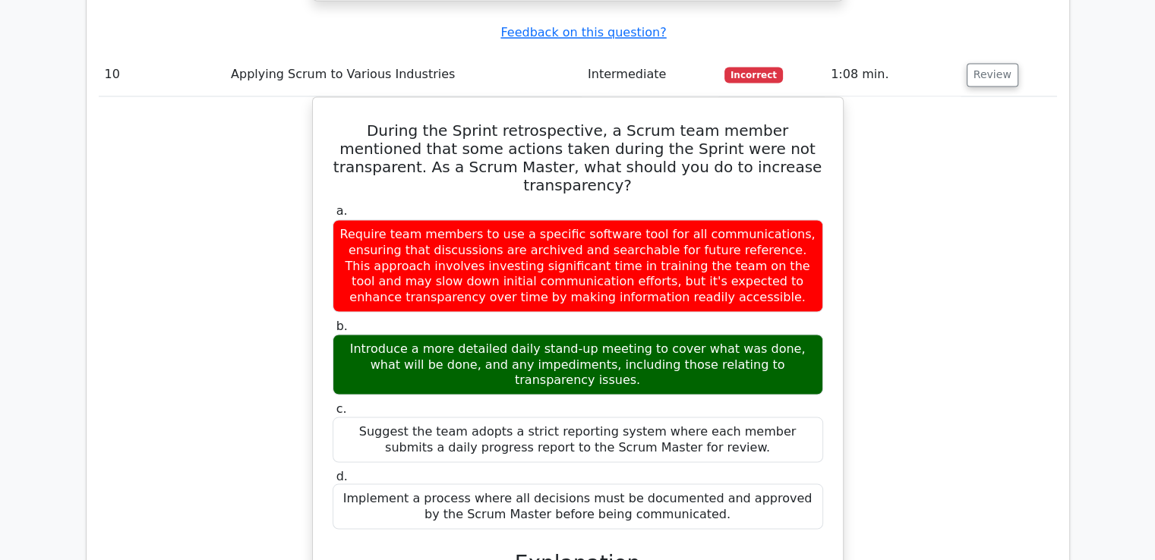
scroll to position [8603, 0]
